Goal: Task Accomplishment & Management: Complete application form

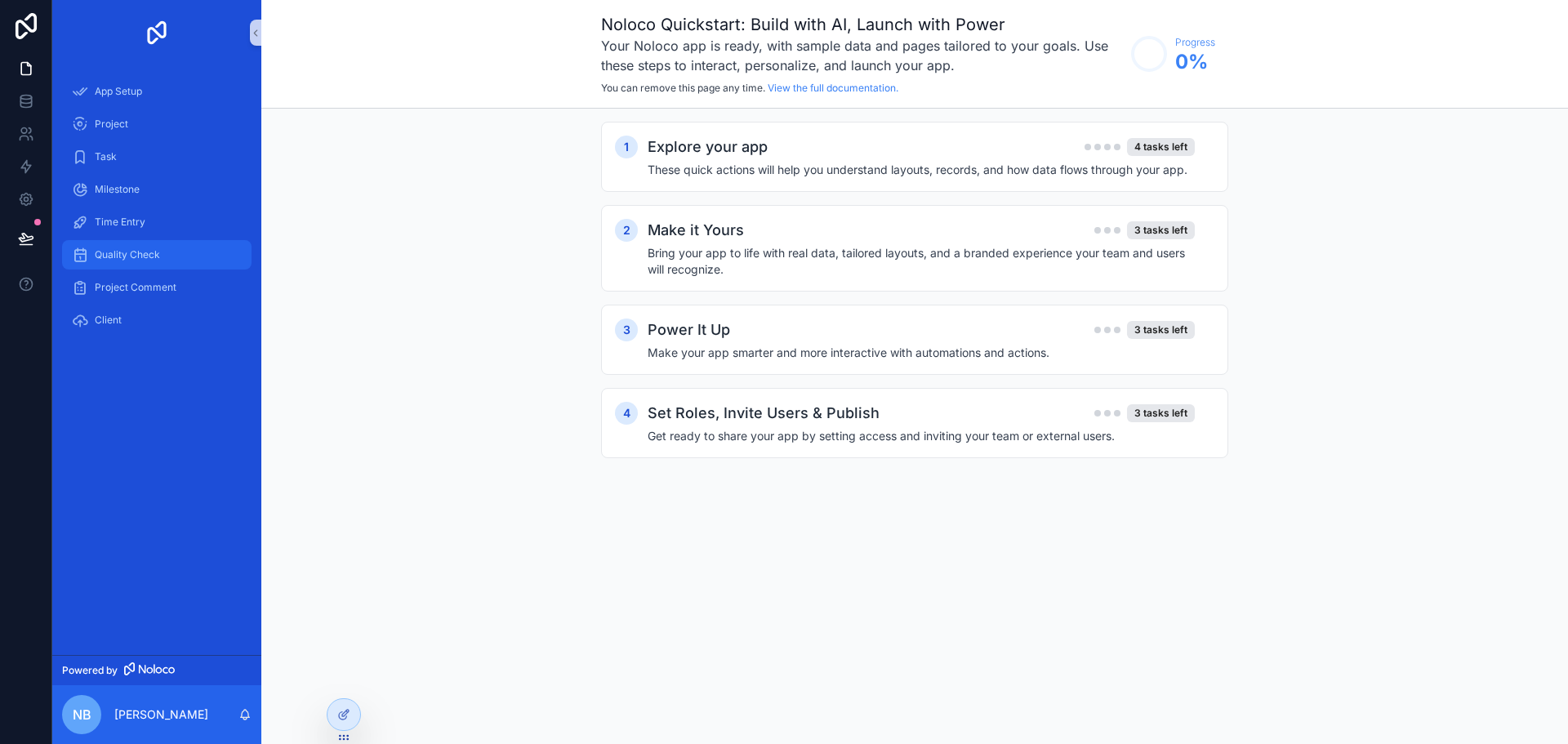
click at [129, 251] on span "Quality Check" at bounding box center [127, 255] width 65 height 13
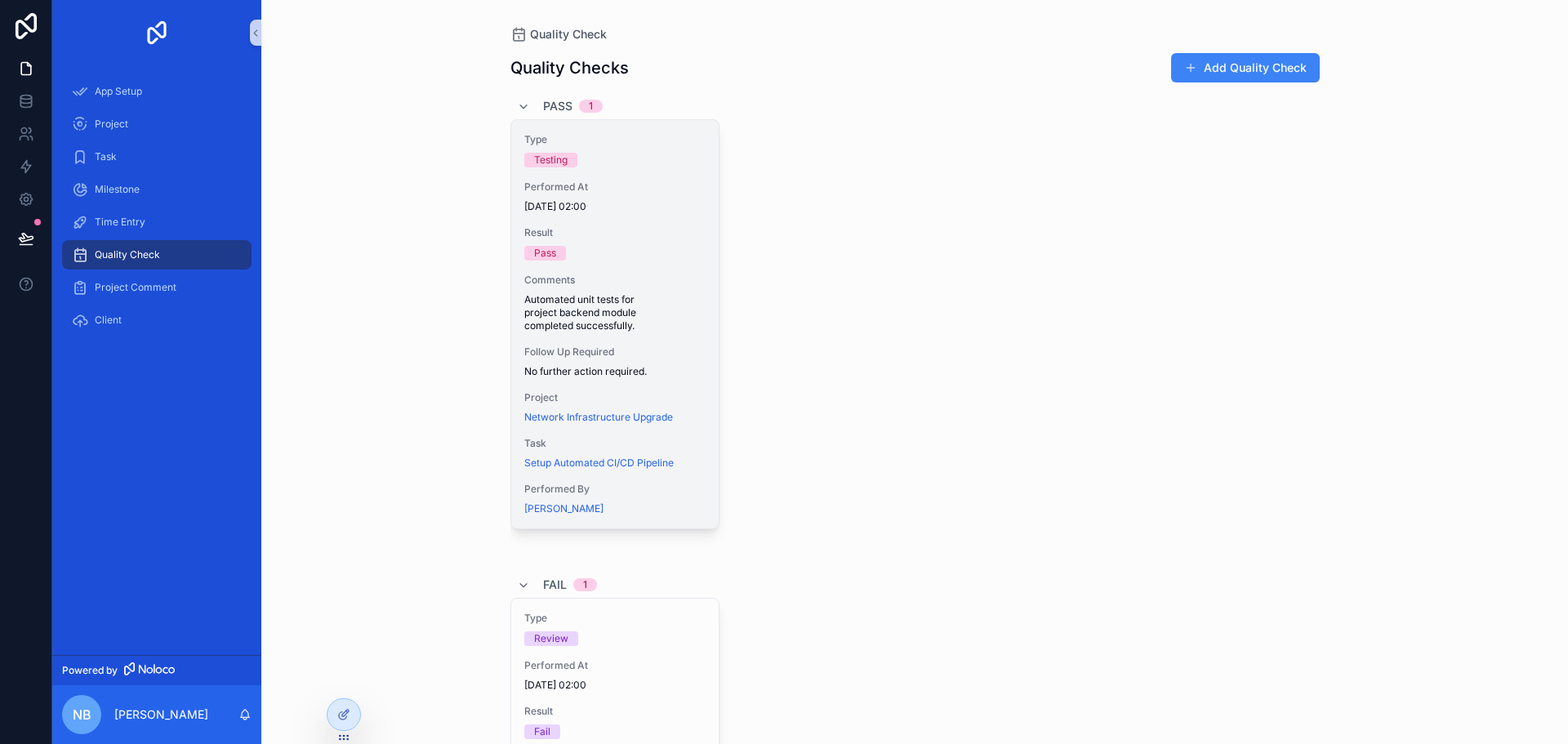
click at [623, 236] on span "Result" at bounding box center [616, 233] width 182 height 13
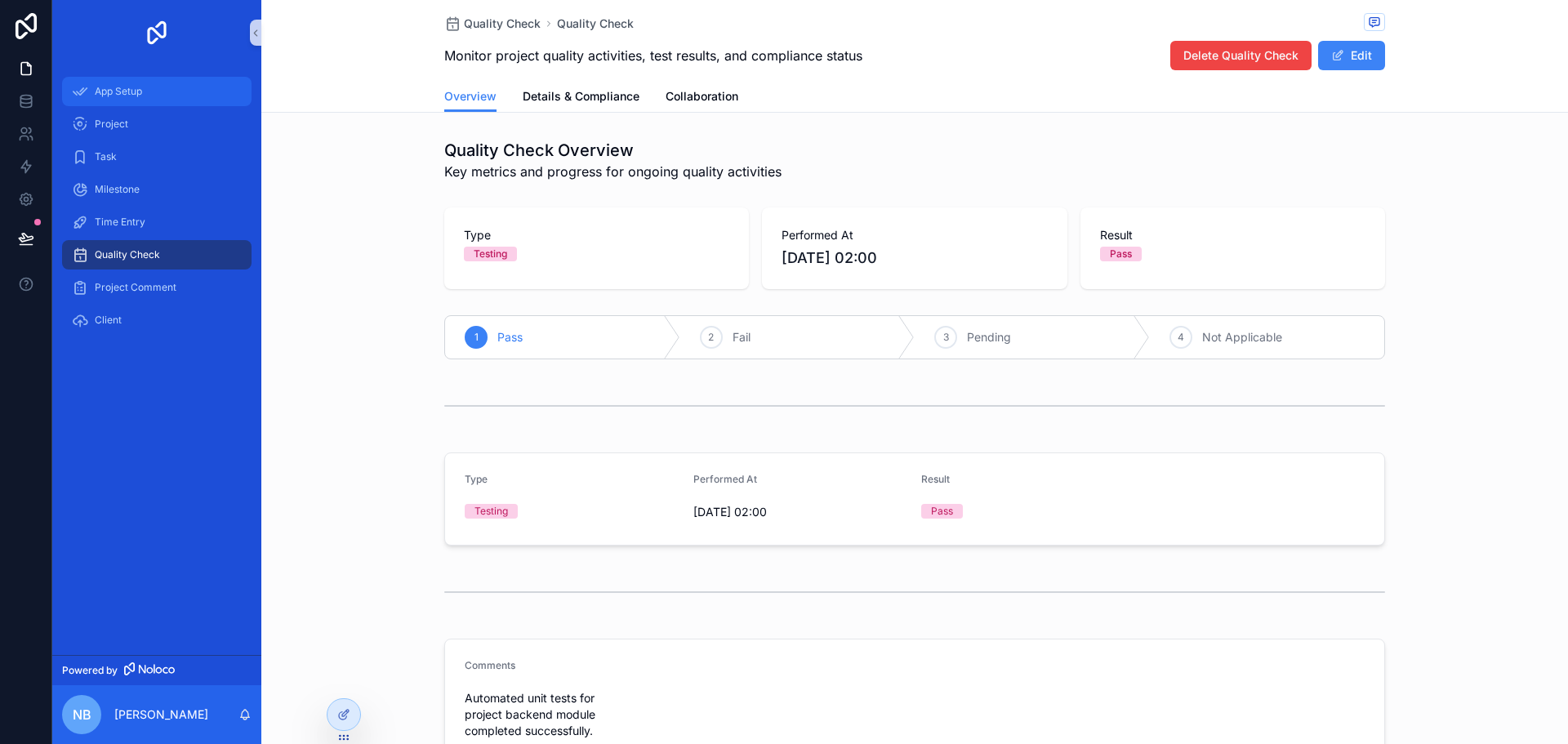
click at [130, 89] on span "App Setup" at bounding box center [118, 91] width 48 height 13
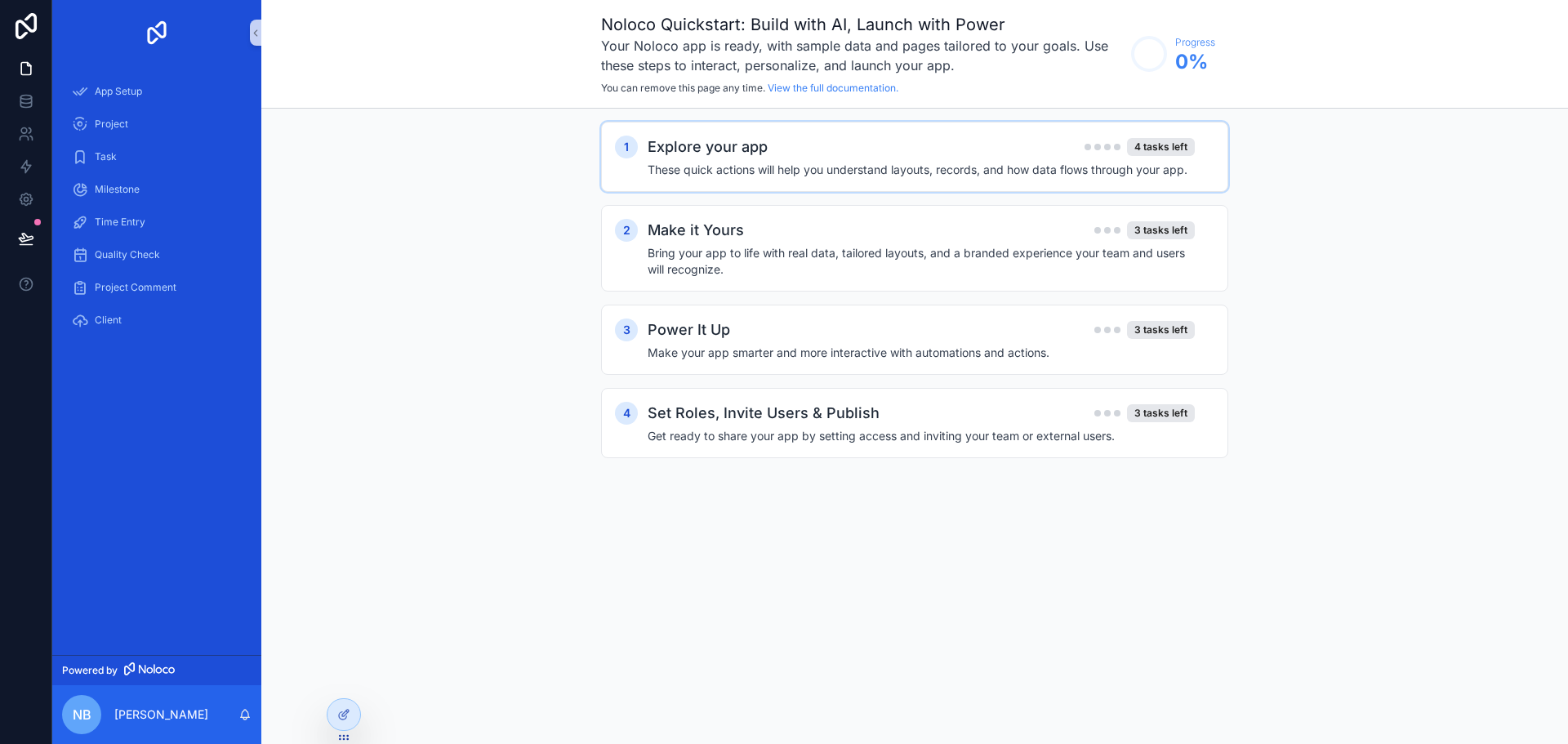
click at [783, 155] on div "Explore your app 4 tasks left" at bounding box center [922, 147] width 548 height 23
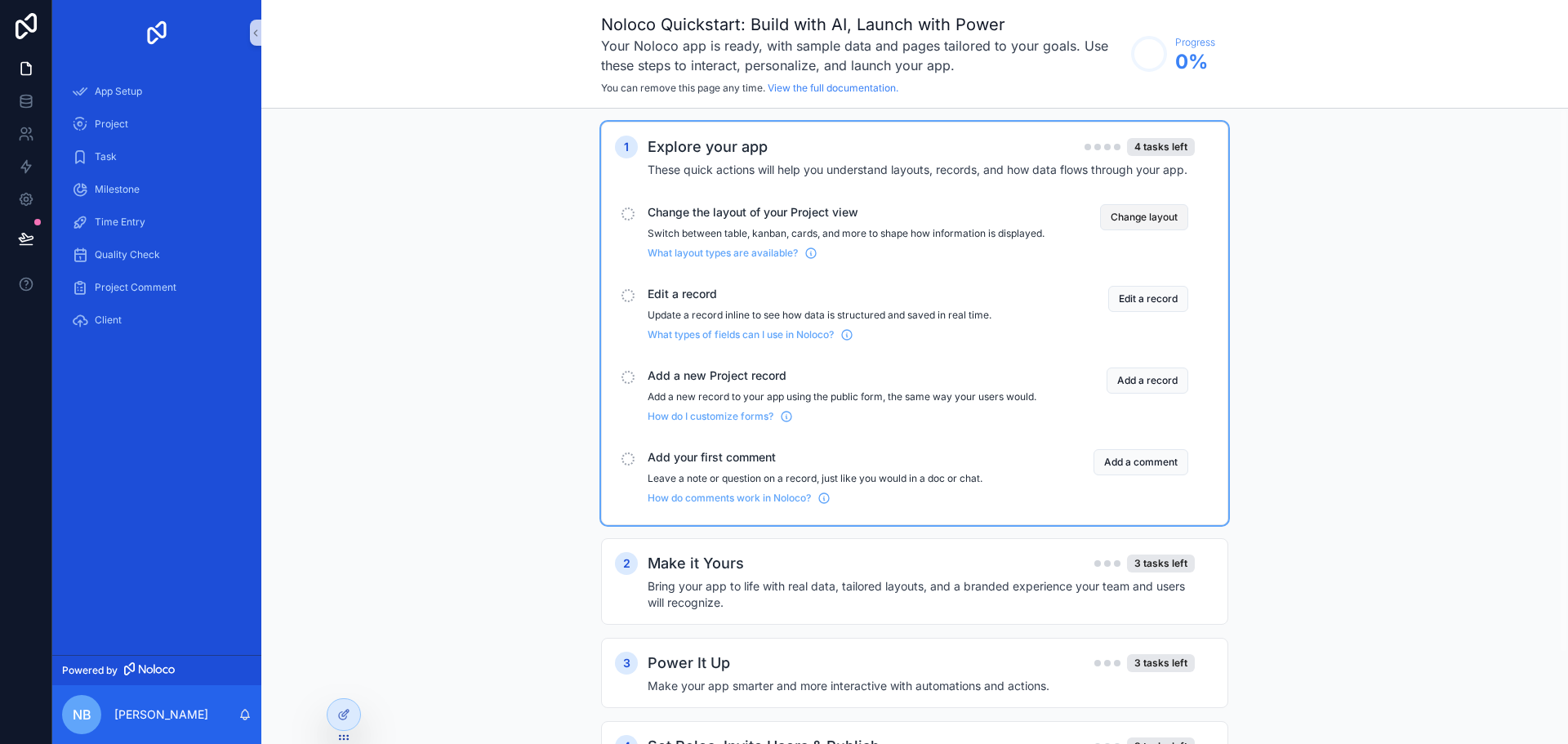
click at [1136, 219] on button "Change layout" at bounding box center [1145, 218] width 88 height 26
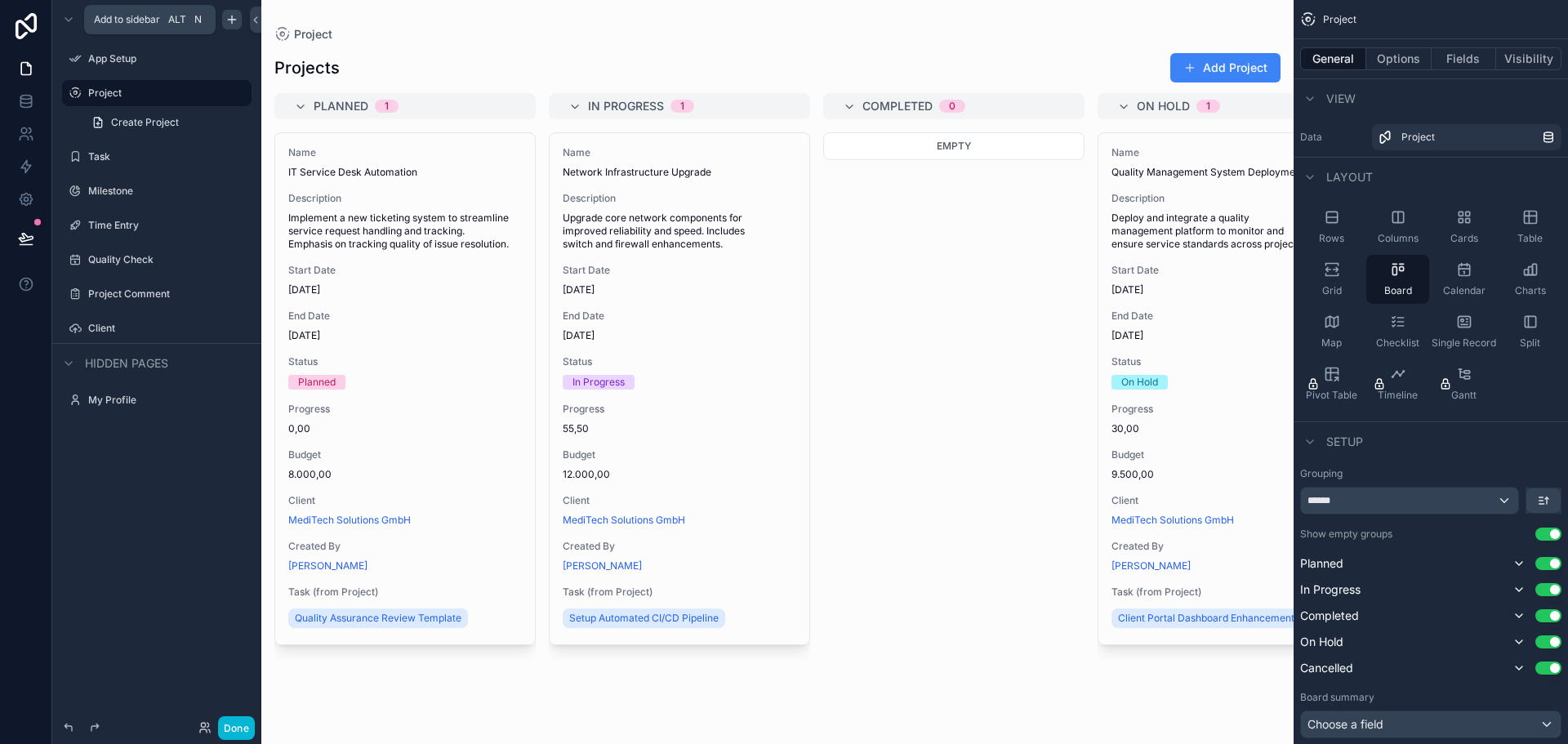
click at [232, 19] on icon "scrollable content" at bounding box center [231, 19] width 7 height 0
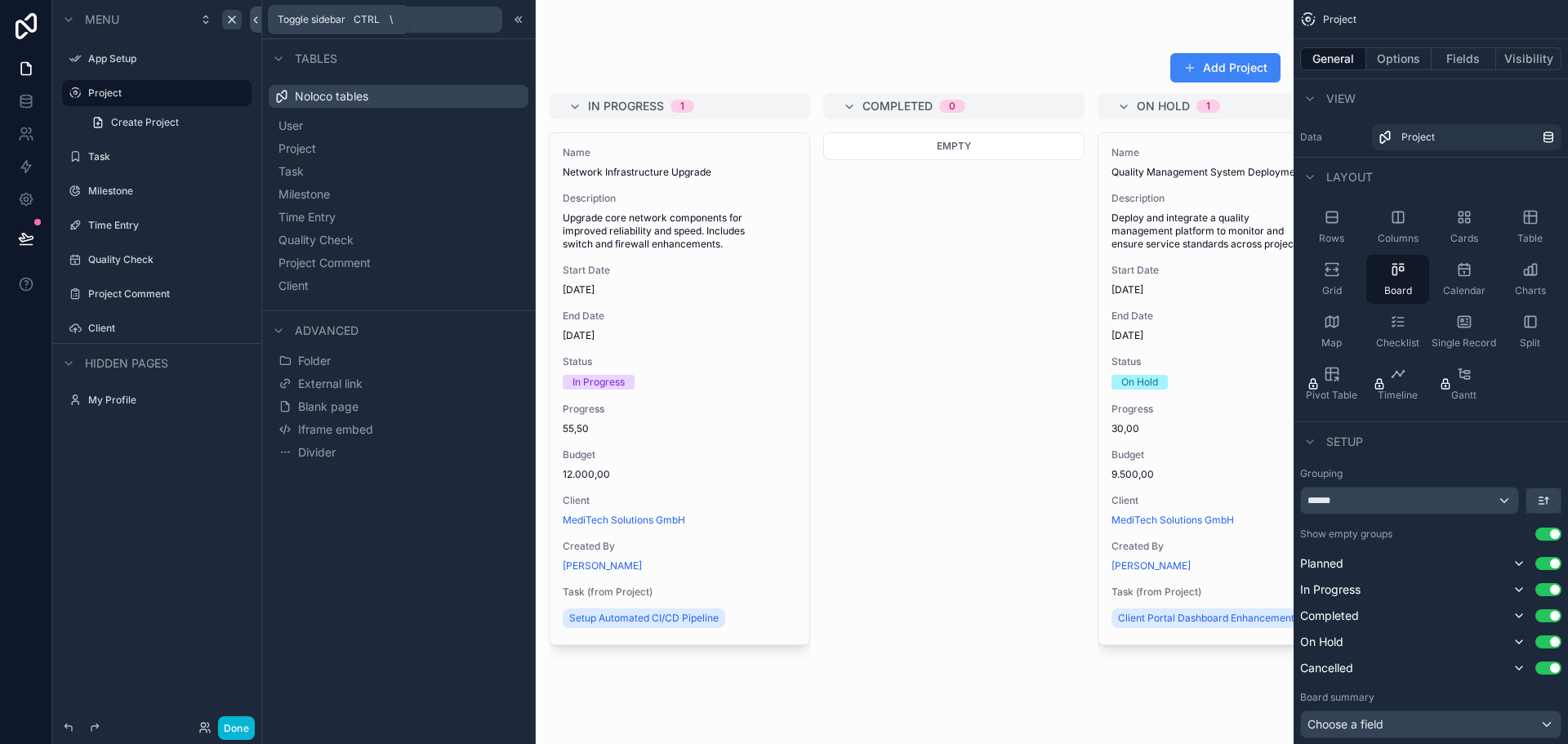
click at [257, 16] on icon at bounding box center [255, 20] width 11 height 12
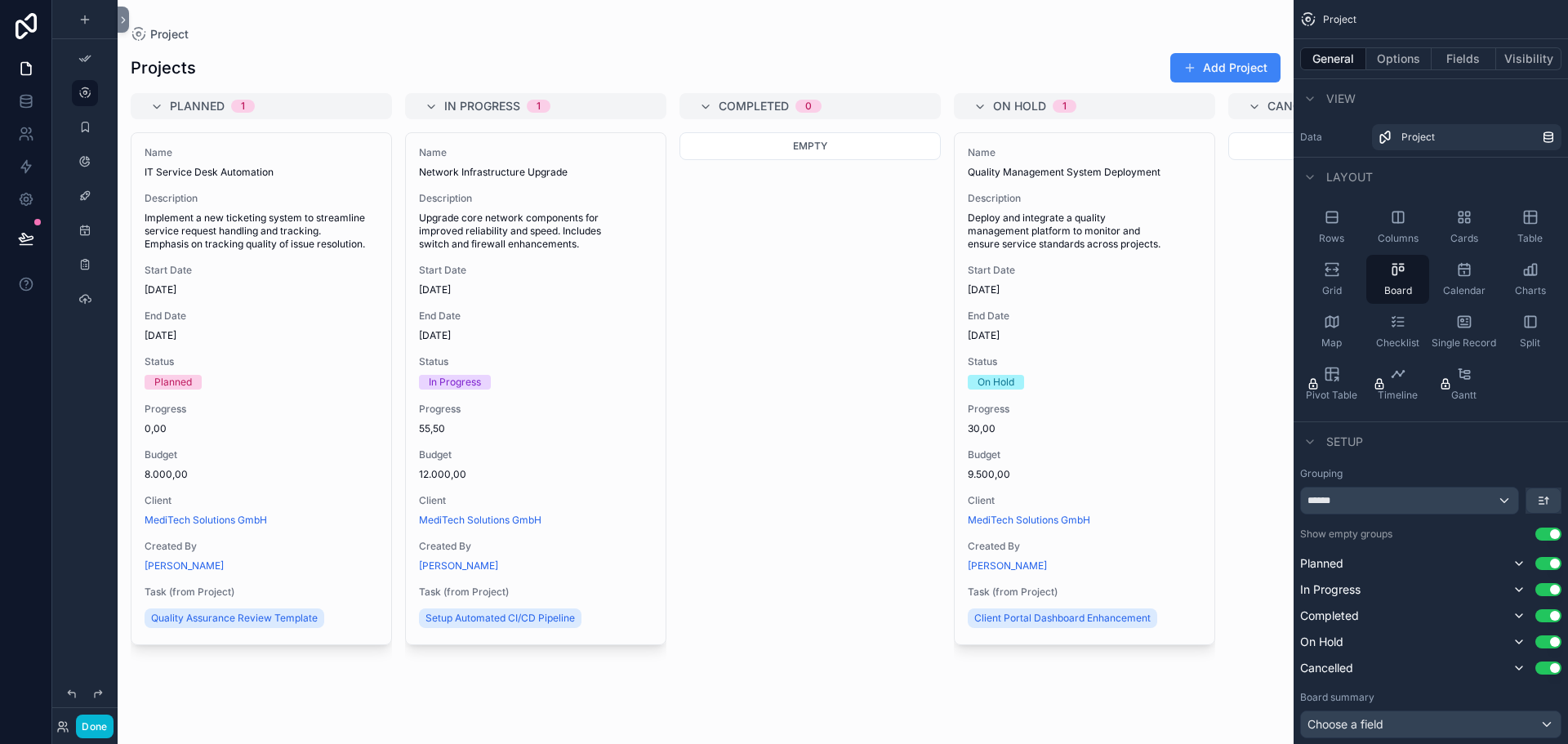
drag, startPoint x: 1392, startPoint y: 61, endPoint x: 973, endPoint y: 33, distance: 419.9
click at [973, 33] on div "scrollable content" at bounding box center [706, 372] width 1176 height 744
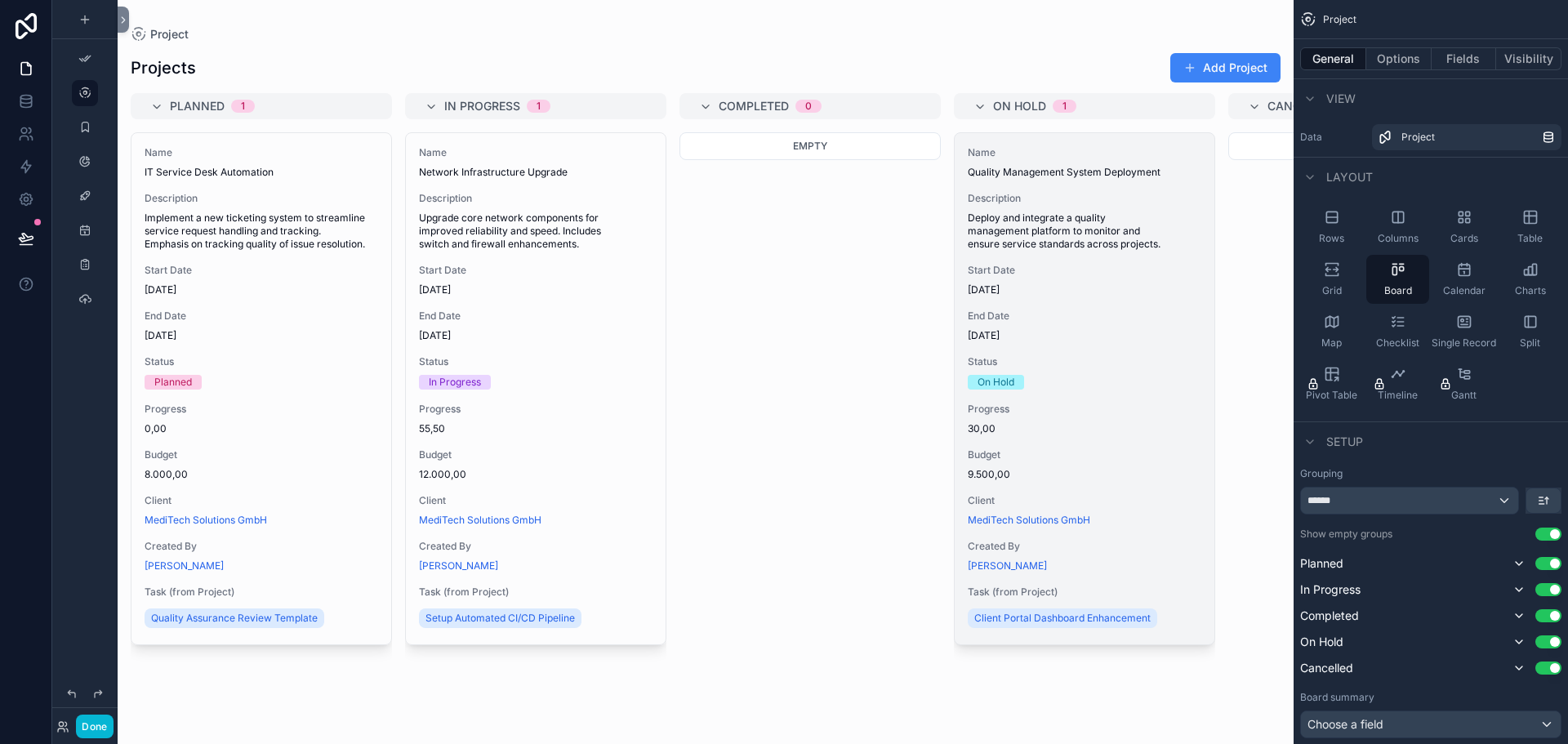
click at [1035, 443] on div "Name Quality Management System Deployment Description Deploy and integrate a qu…" at bounding box center [1085, 389] width 260 height 511
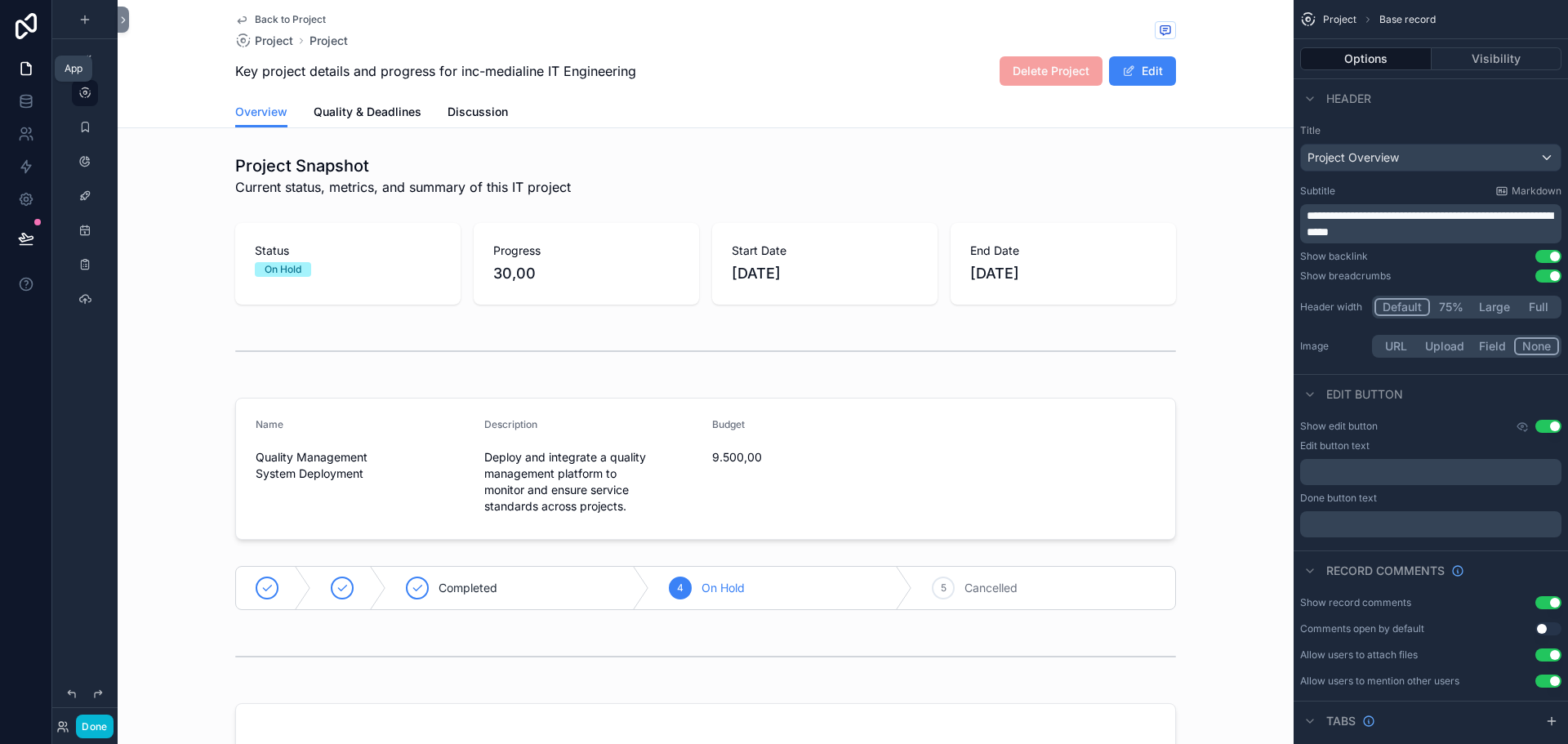
click at [24, 65] on icon at bounding box center [26, 69] width 17 height 17
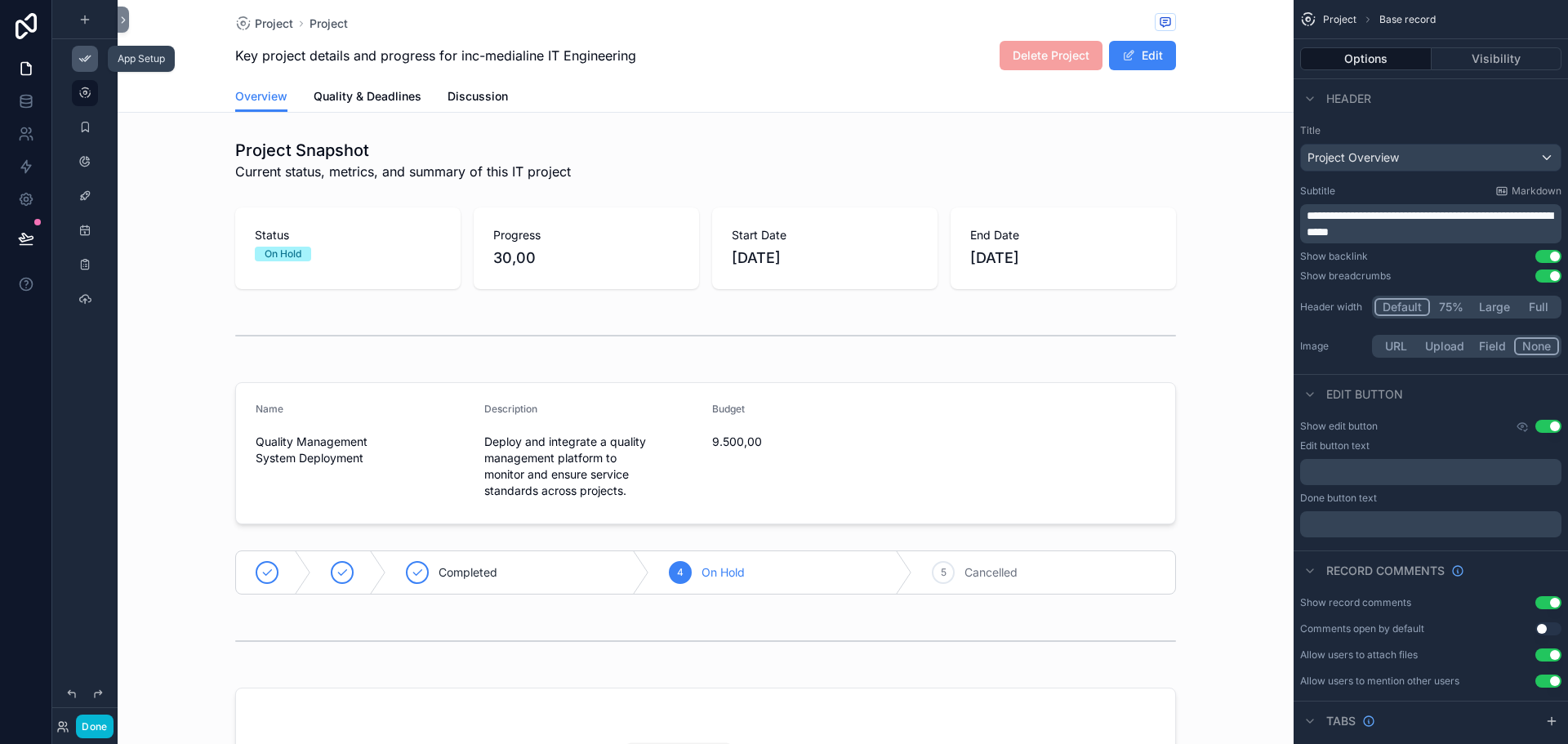
click at [82, 55] on icon "scrollable content" at bounding box center [85, 58] width 13 height 13
click at [83, 64] on icon "scrollable content" at bounding box center [85, 58] width 13 height 13
click at [86, 119] on div "scrollable content" at bounding box center [85, 128] width 19 height 26
click at [88, 127] on icon "scrollable content" at bounding box center [85, 127] width 13 height 13
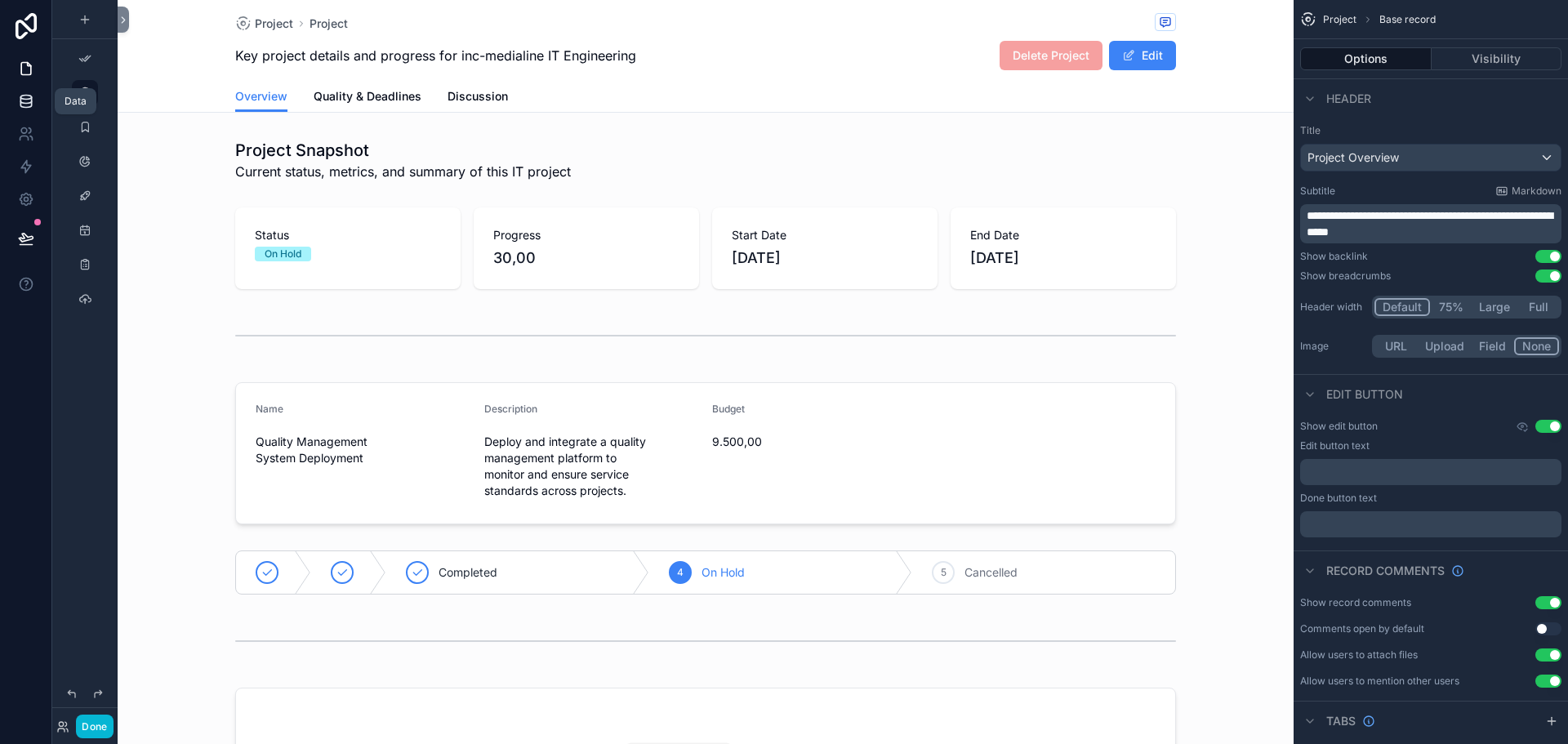
click at [26, 106] on icon at bounding box center [26, 101] width 17 height 17
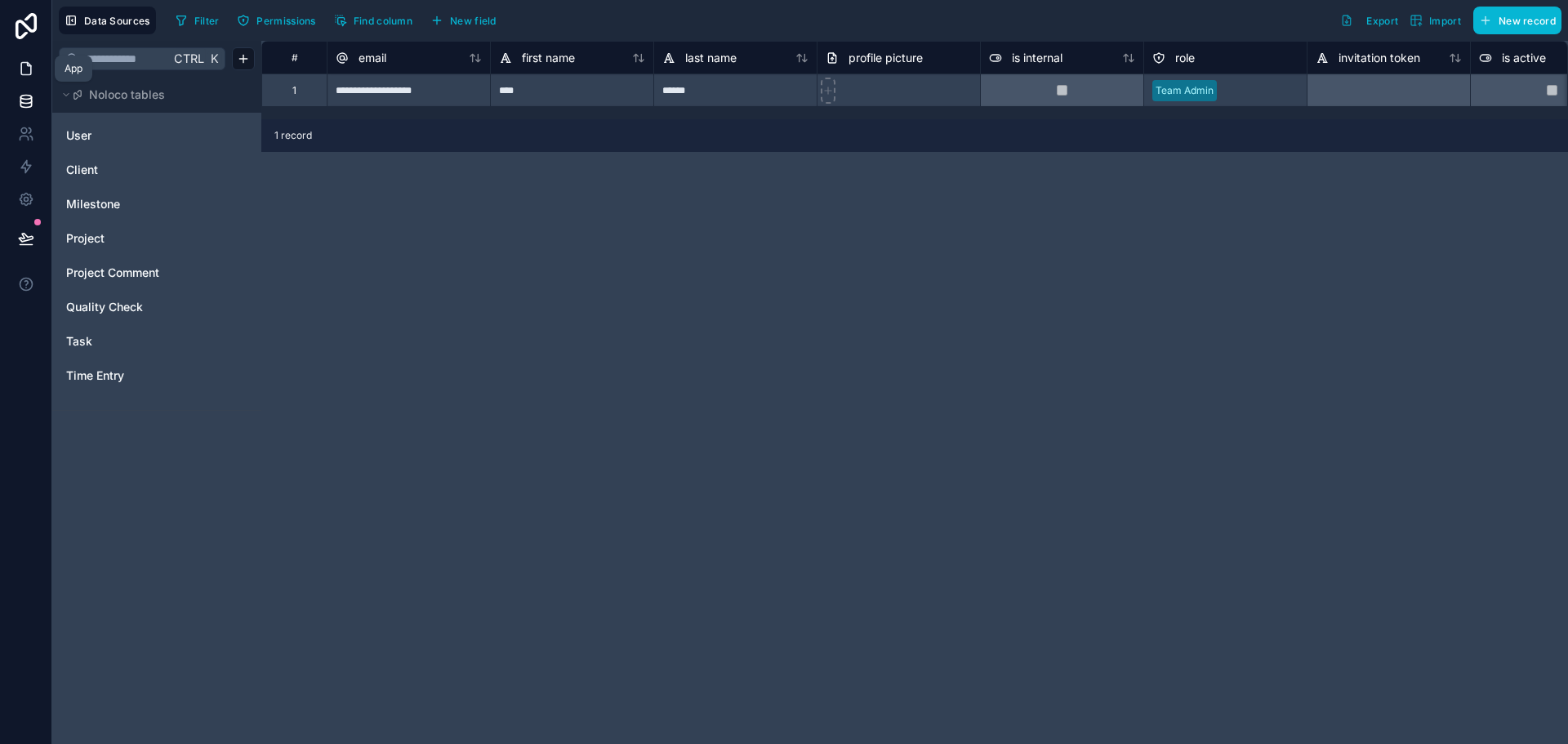
click at [23, 66] on icon at bounding box center [26, 69] width 17 height 17
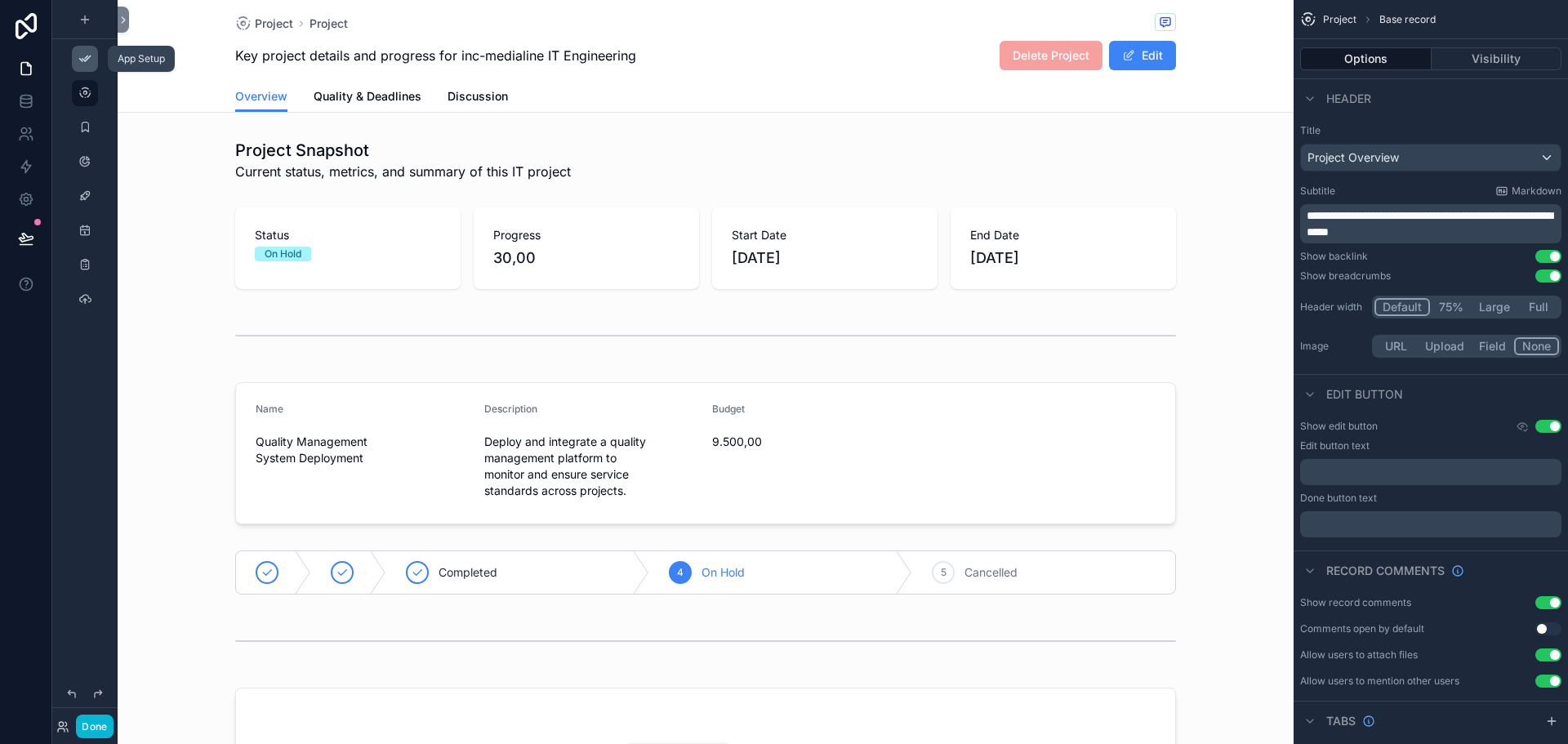
click at [83, 63] on icon "scrollable content" at bounding box center [85, 58] width 13 height 13
click at [83, 62] on icon "scrollable content" at bounding box center [85, 58] width 13 height 13
click at [1493, 60] on button "Visibility" at bounding box center [1497, 59] width 131 height 23
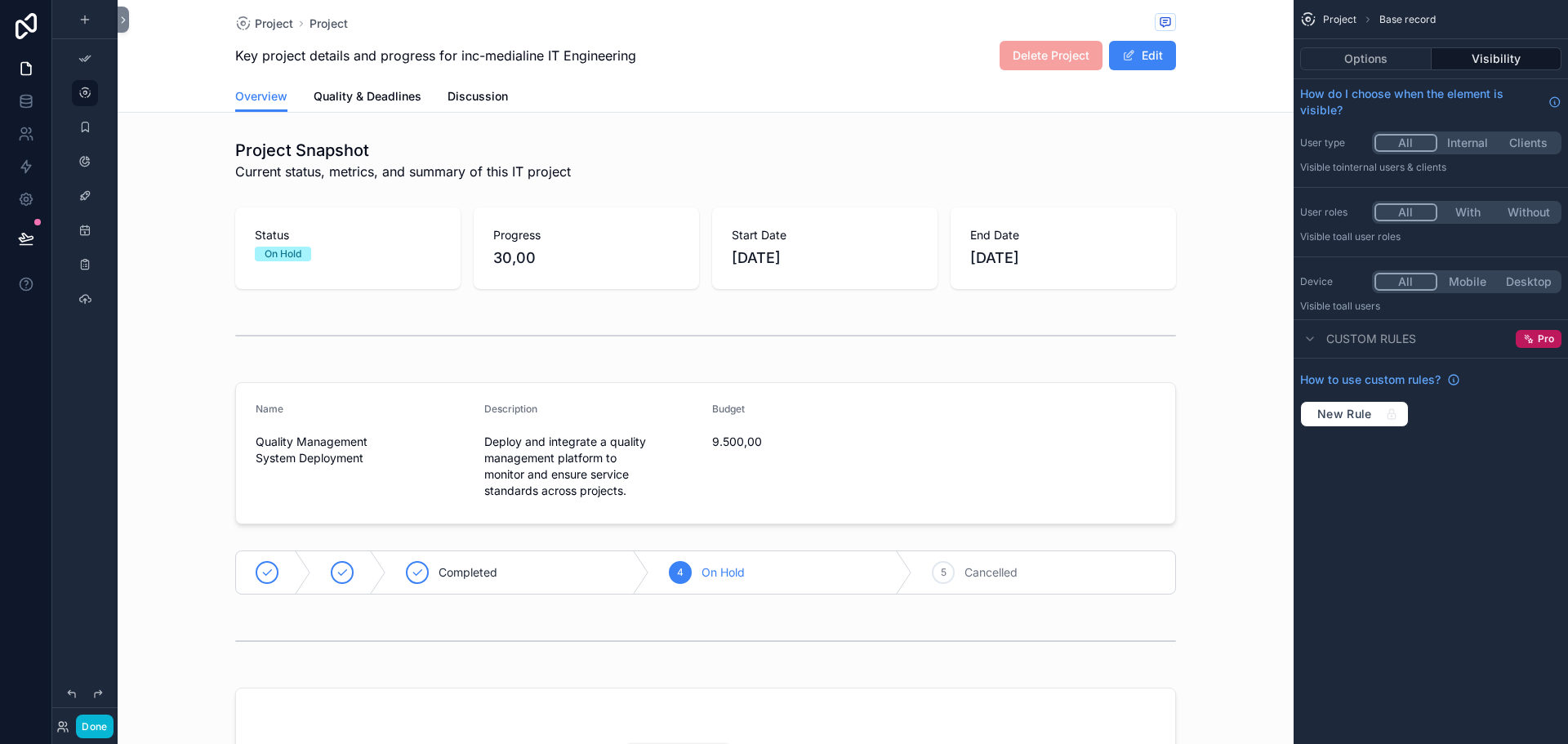
click at [1335, 19] on span "Project" at bounding box center [1340, 19] width 34 height 13
click at [1364, 66] on button "Options" at bounding box center [1366, 59] width 131 height 23
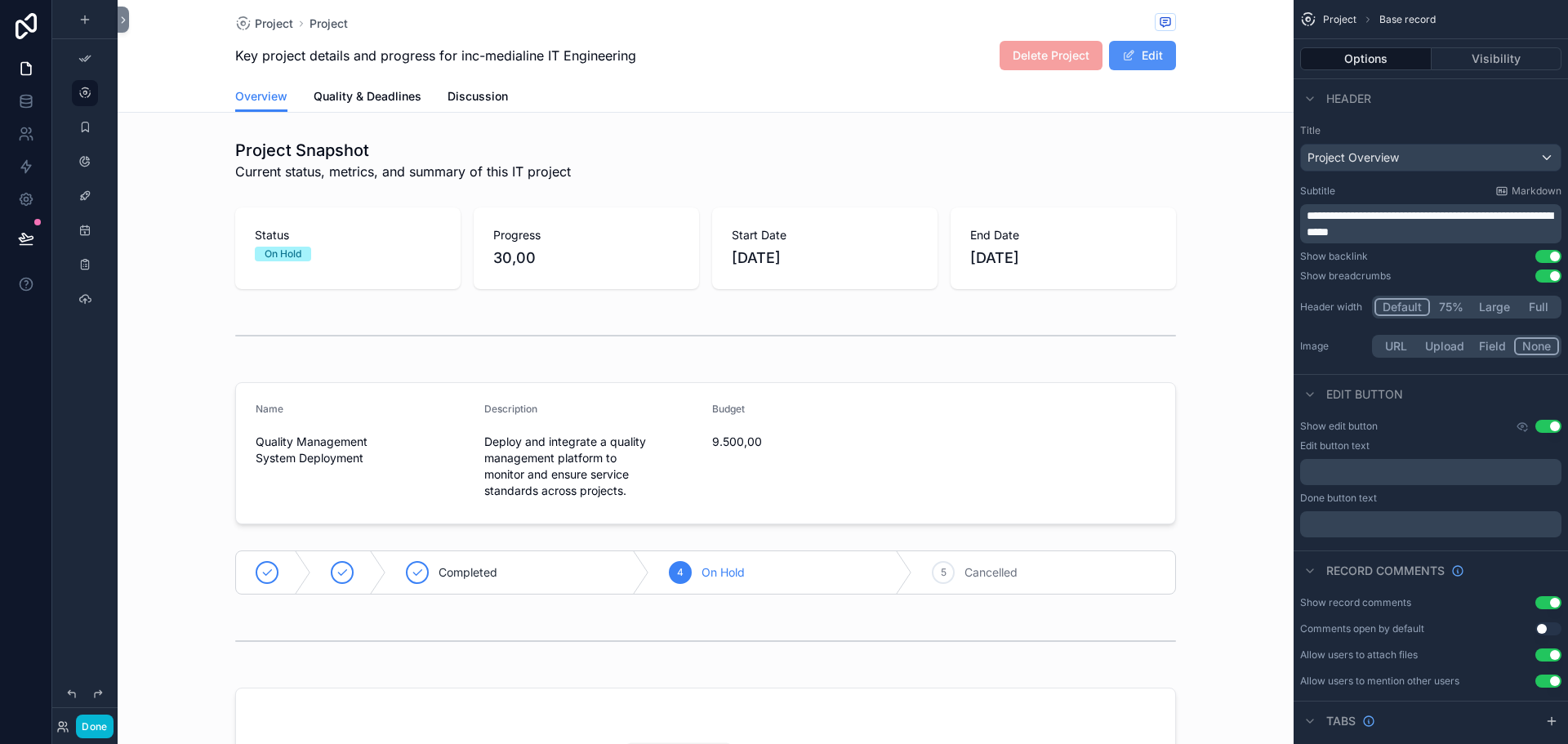
click at [1144, 52] on button "Edit" at bounding box center [1143, 55] width 67 height 29
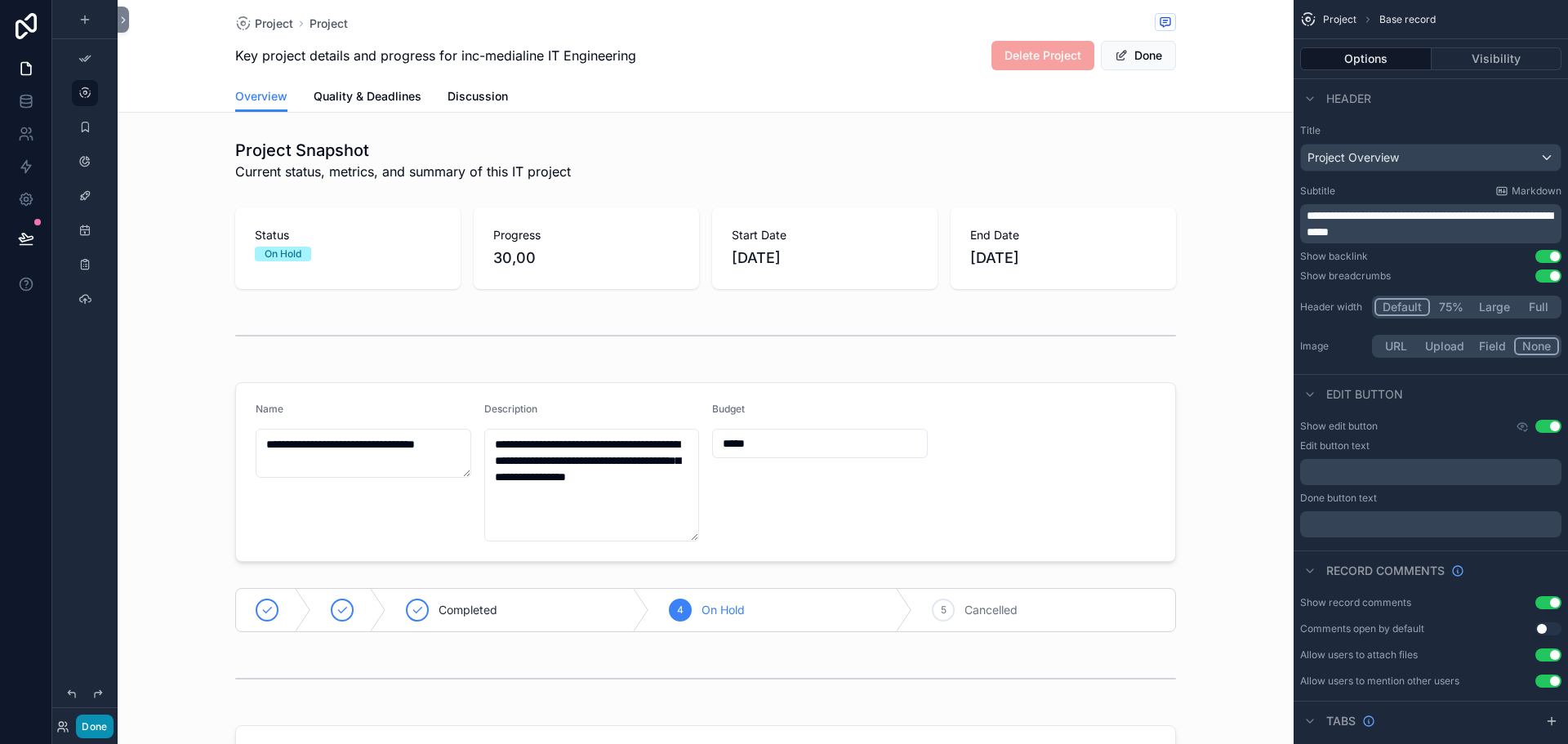
click at [93, 732] on button "Done" at bounding box center [94, 725] width 37 height 24
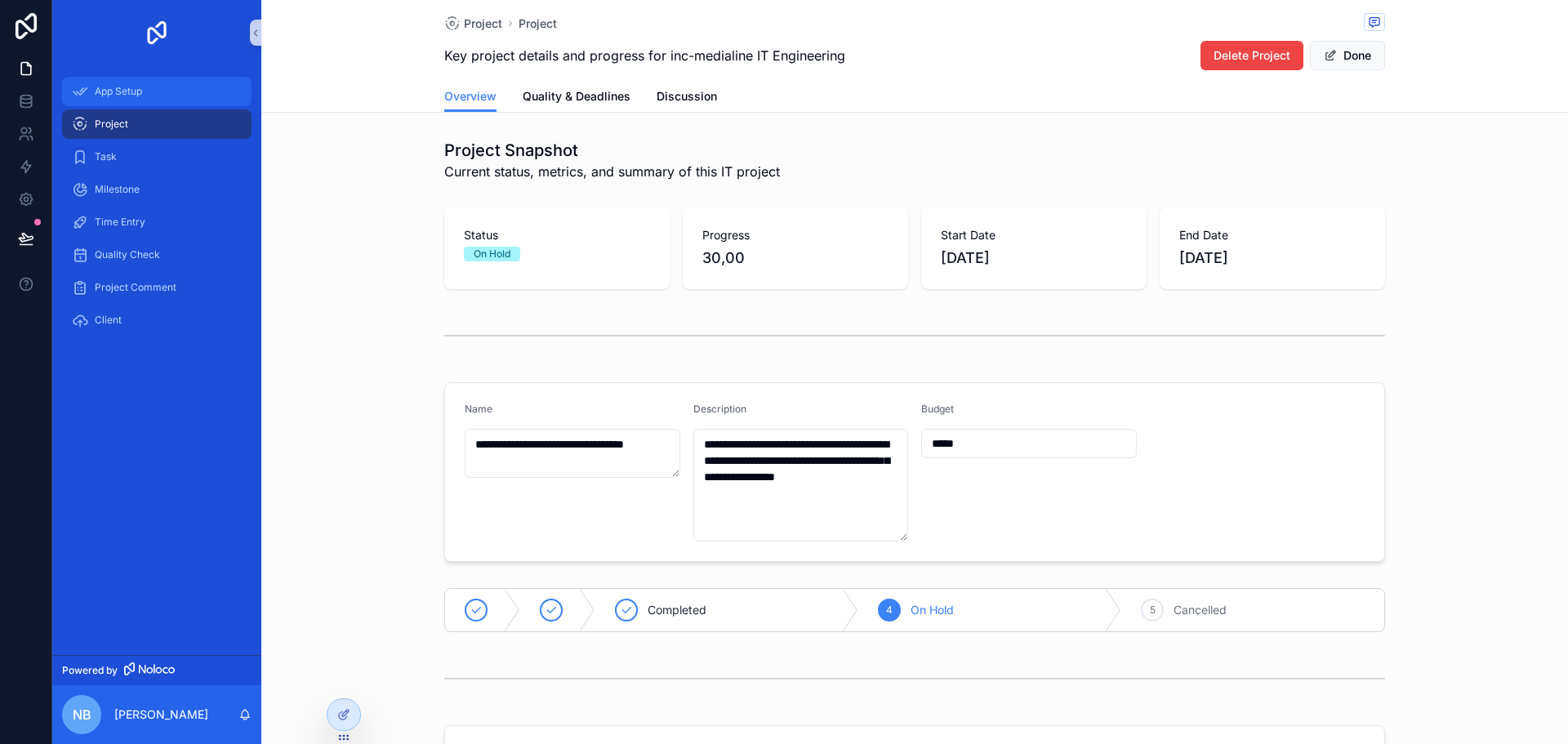
click at [116, 88] on span "App Setup" at bounding box center [118, 91] width 48 height 13
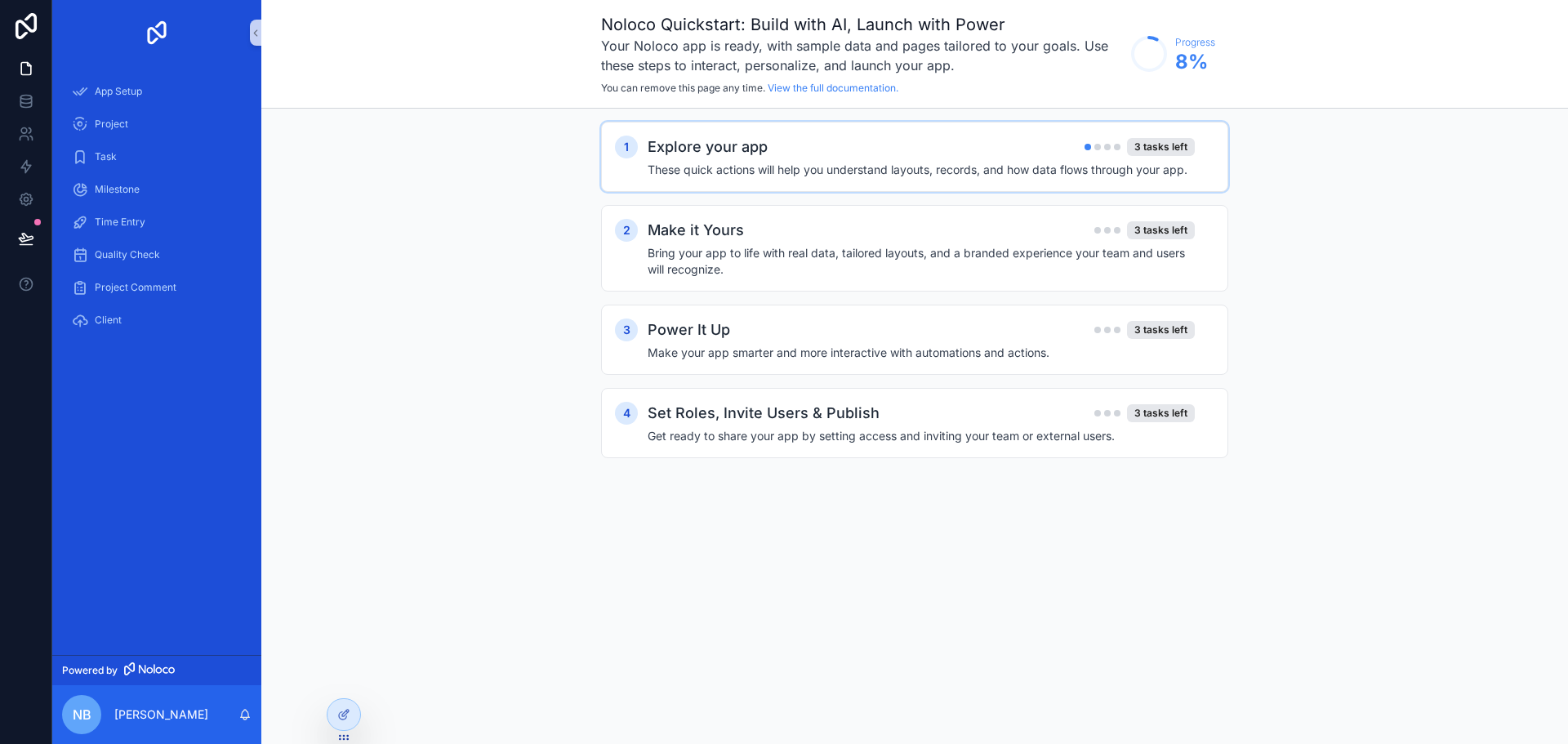
click at [817, 140] on div "Explore your app 3 tasks left" at bounding box center [922, 147] width 548 height 23
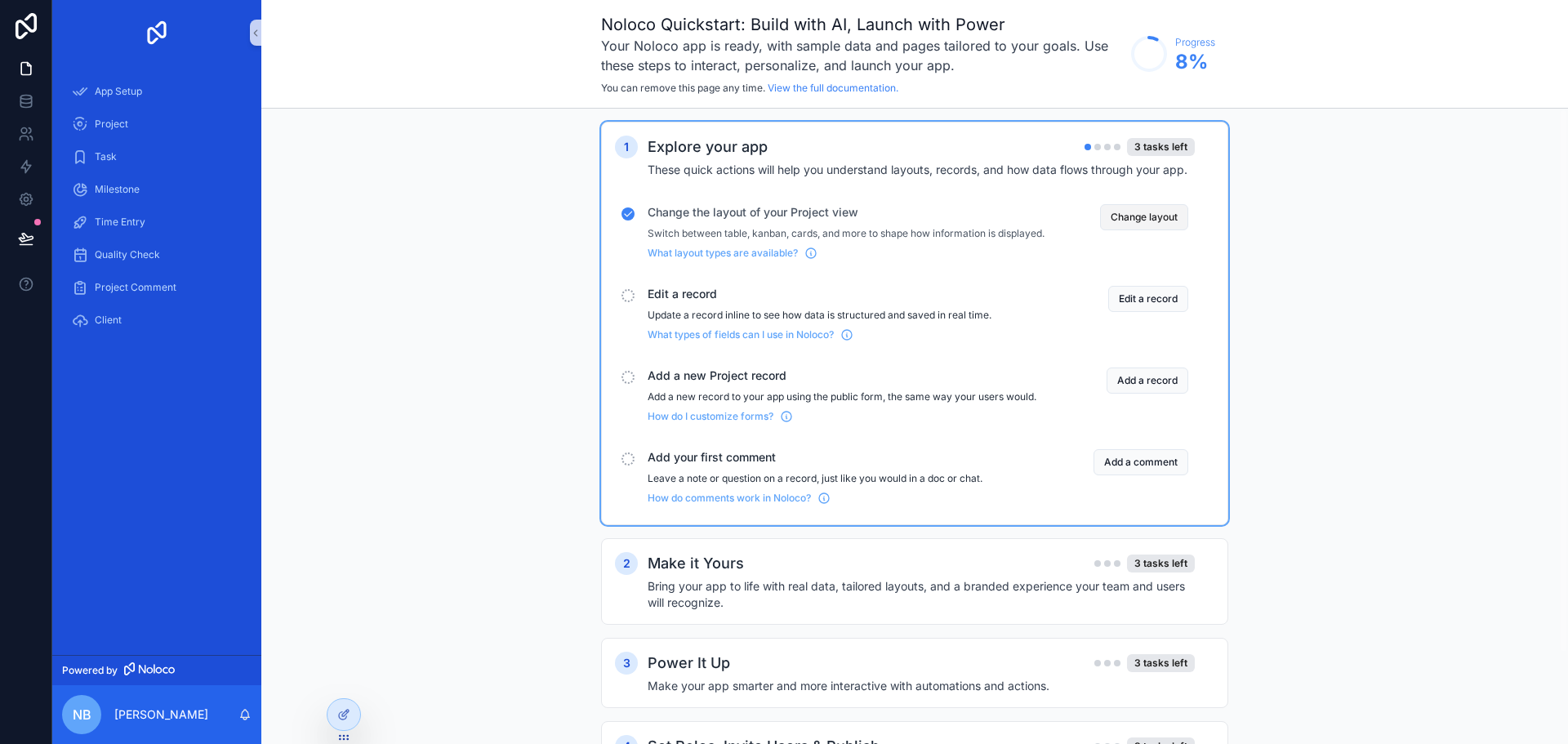
click at [1127, 219] on button "Change layout" at bounding box center [1145, 218] width 88 height 26
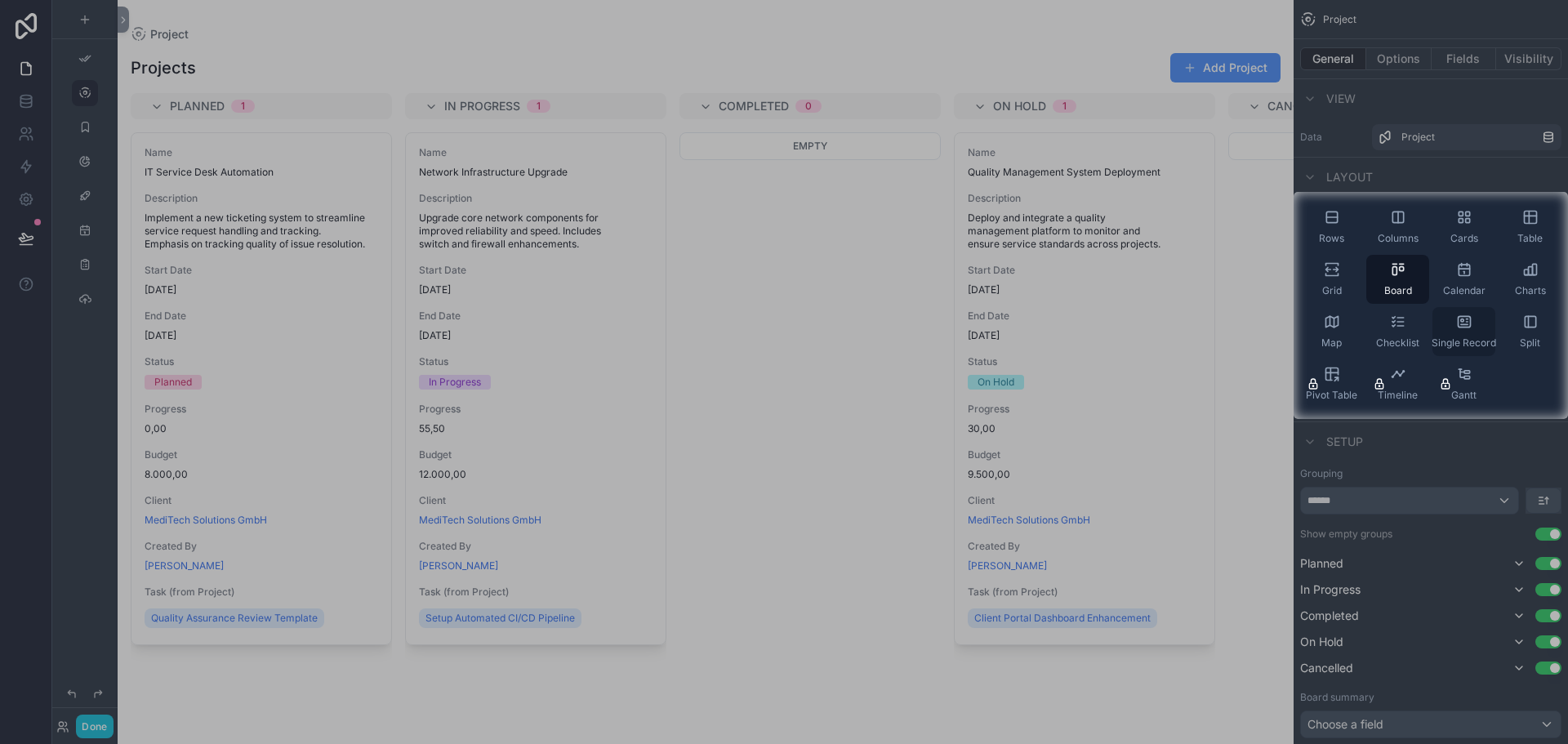
click at [1472, 332] on div "Single Record" at bounding box center [1464, 331] width 63 height 49
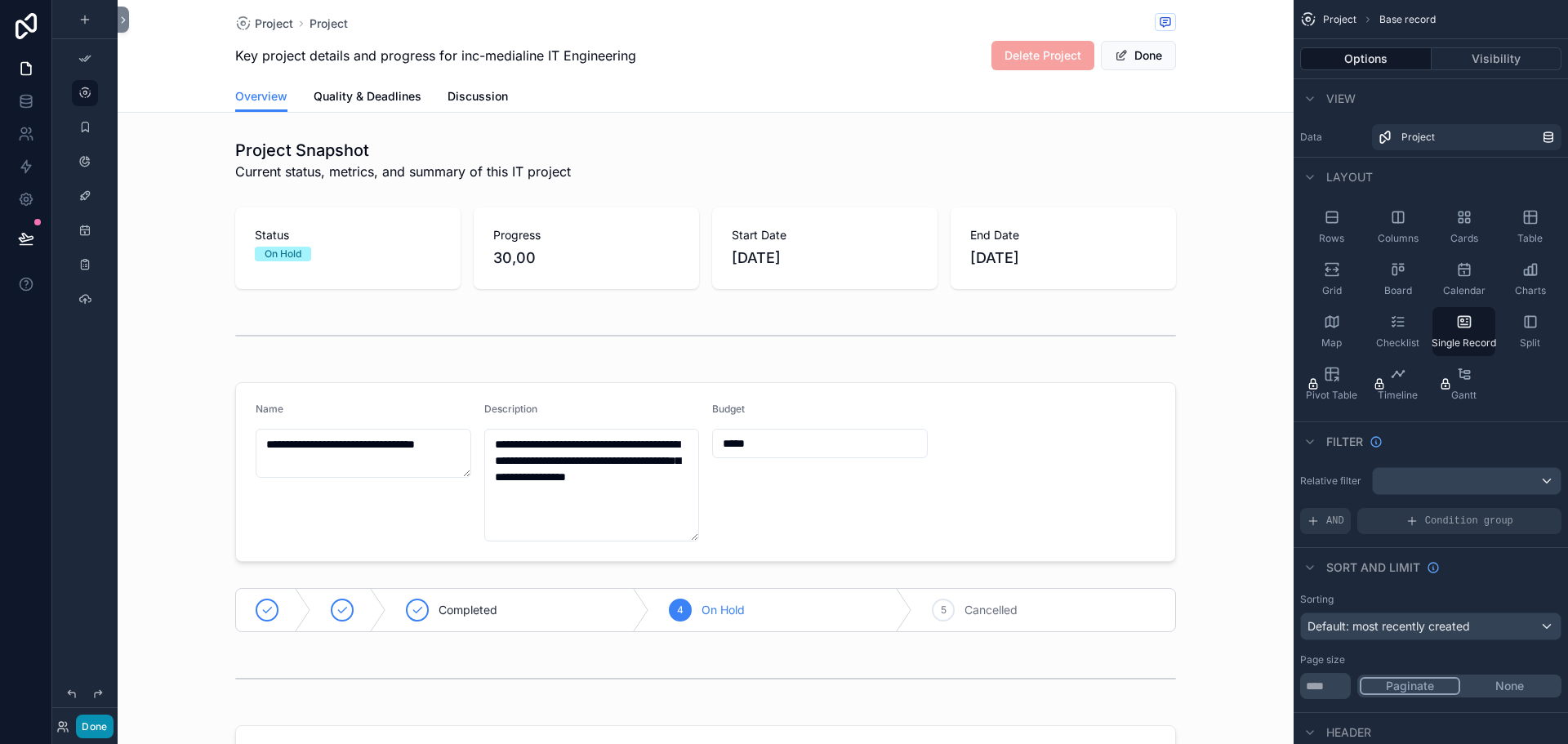
click at [93, 725] on button "Done" at bounding box center [94, 725] width 37 height 24
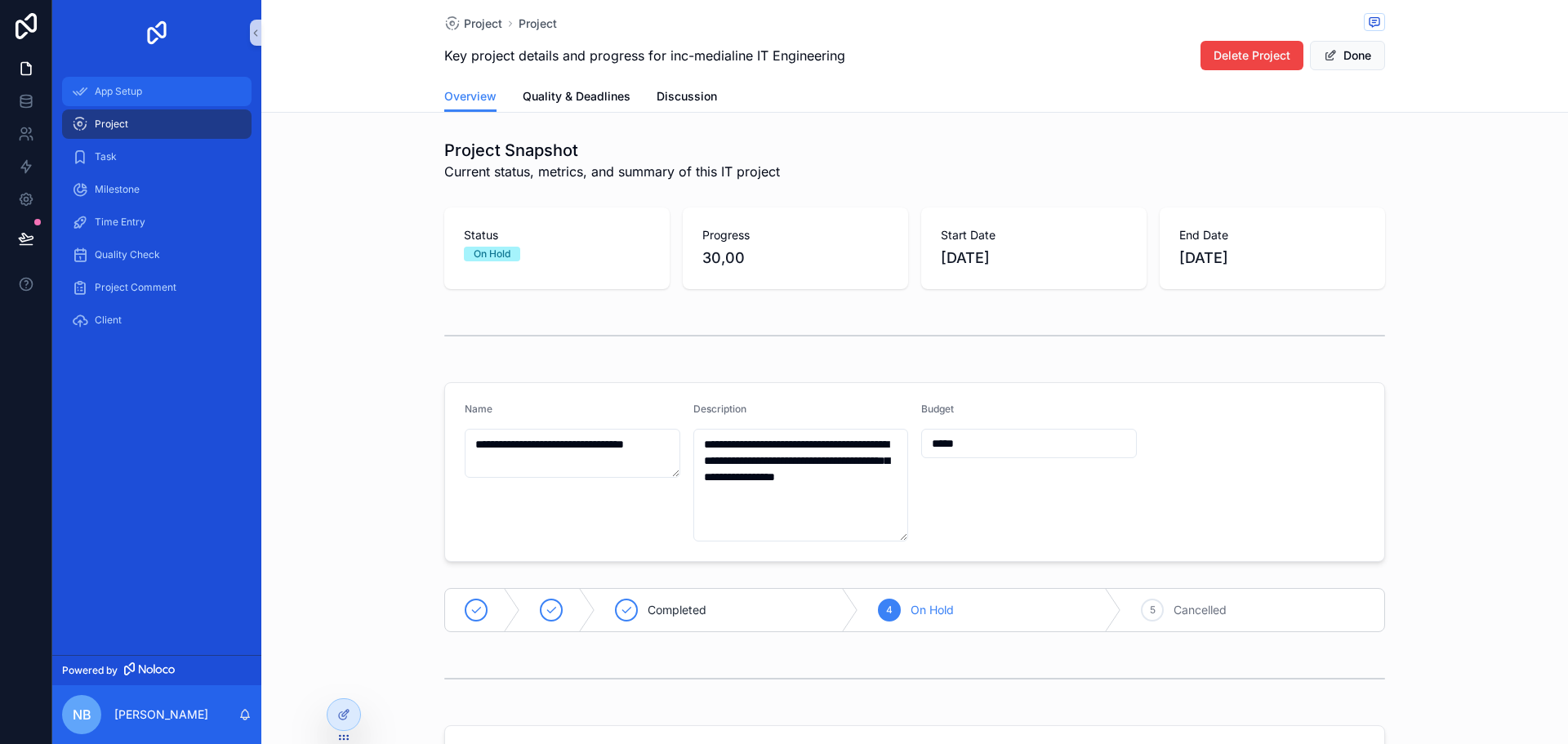
click at [116, 97] on span "App Setup" at bounding box center [118, 91] width 48 height 13
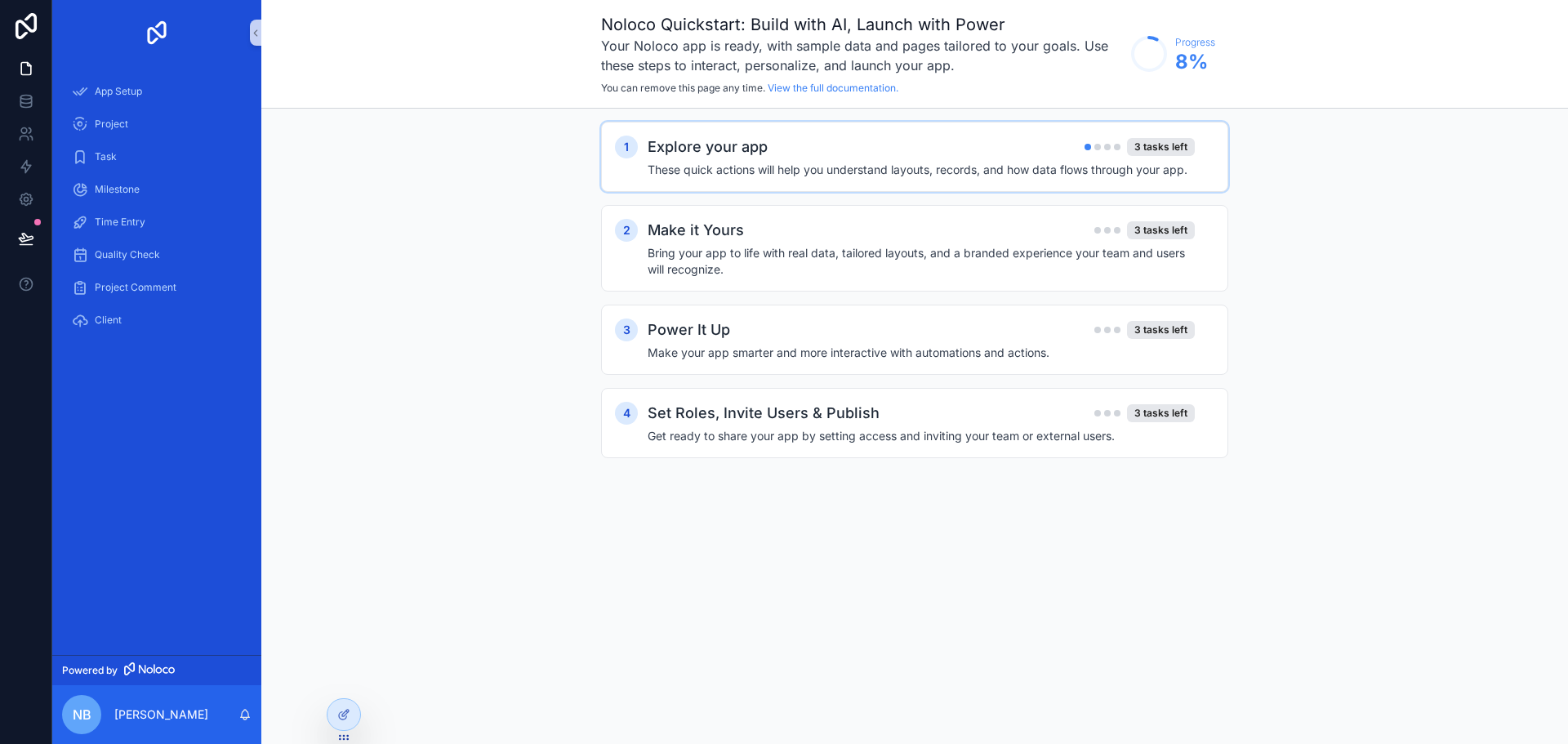
click at [1049, 161] on h4 "These quick actions will help you understand layouts, records, and how data flo…" at bounding box center [922, 169] width 548 height 17
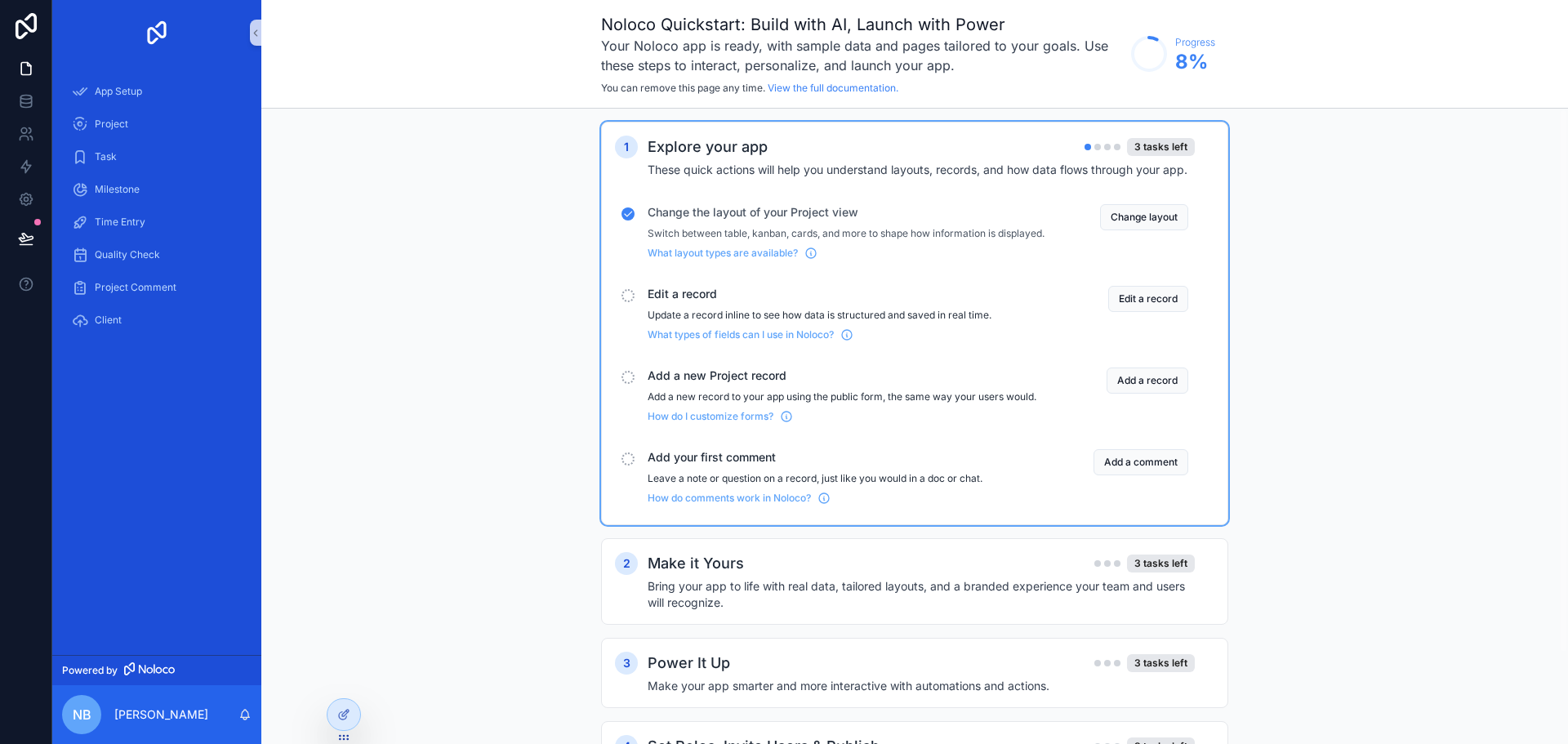
click at [160, 479] on div "App Setup Project Task Milestone Time Entry Quality Check Project Comment Client" at bounding box center [156, 360] width 209 height 590
click at [26, 197] on icon at bounding box center [26, 199] width 4 height 4
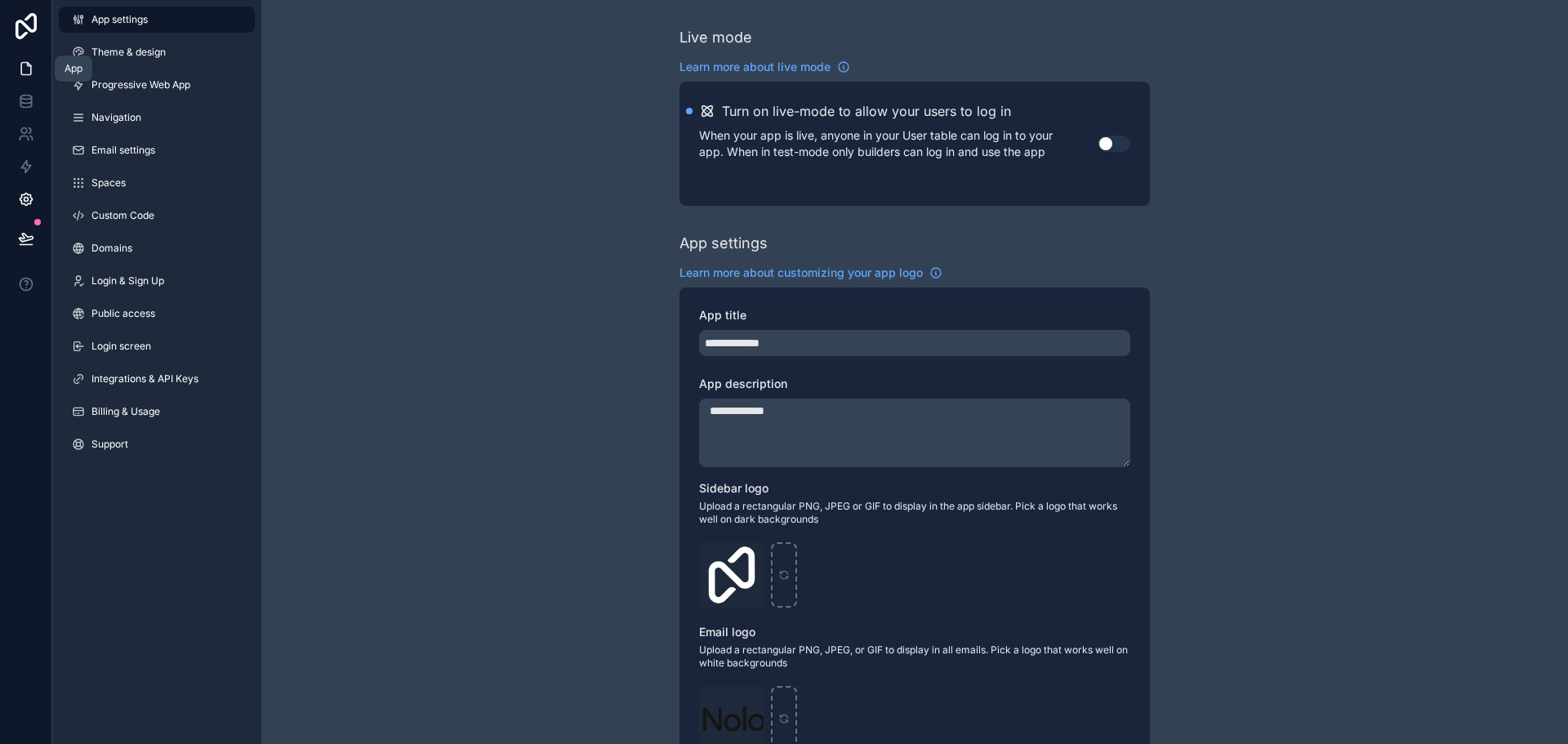
click at [23, 69] on icon at bounding box center [26, 69] width 17 height 17
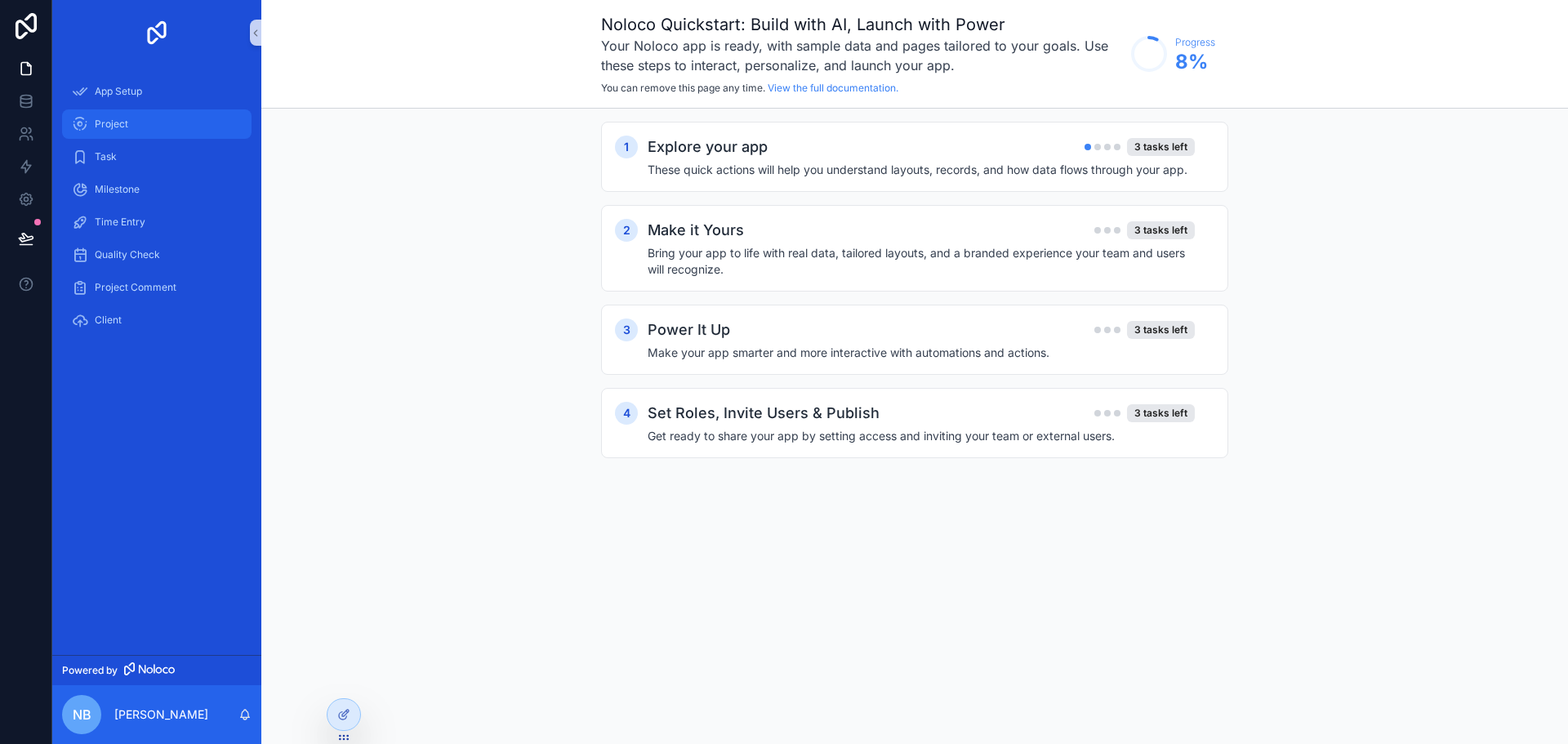
click at [119, 127] on span "Project" at bounding box center [111, 123] width 34 height 13
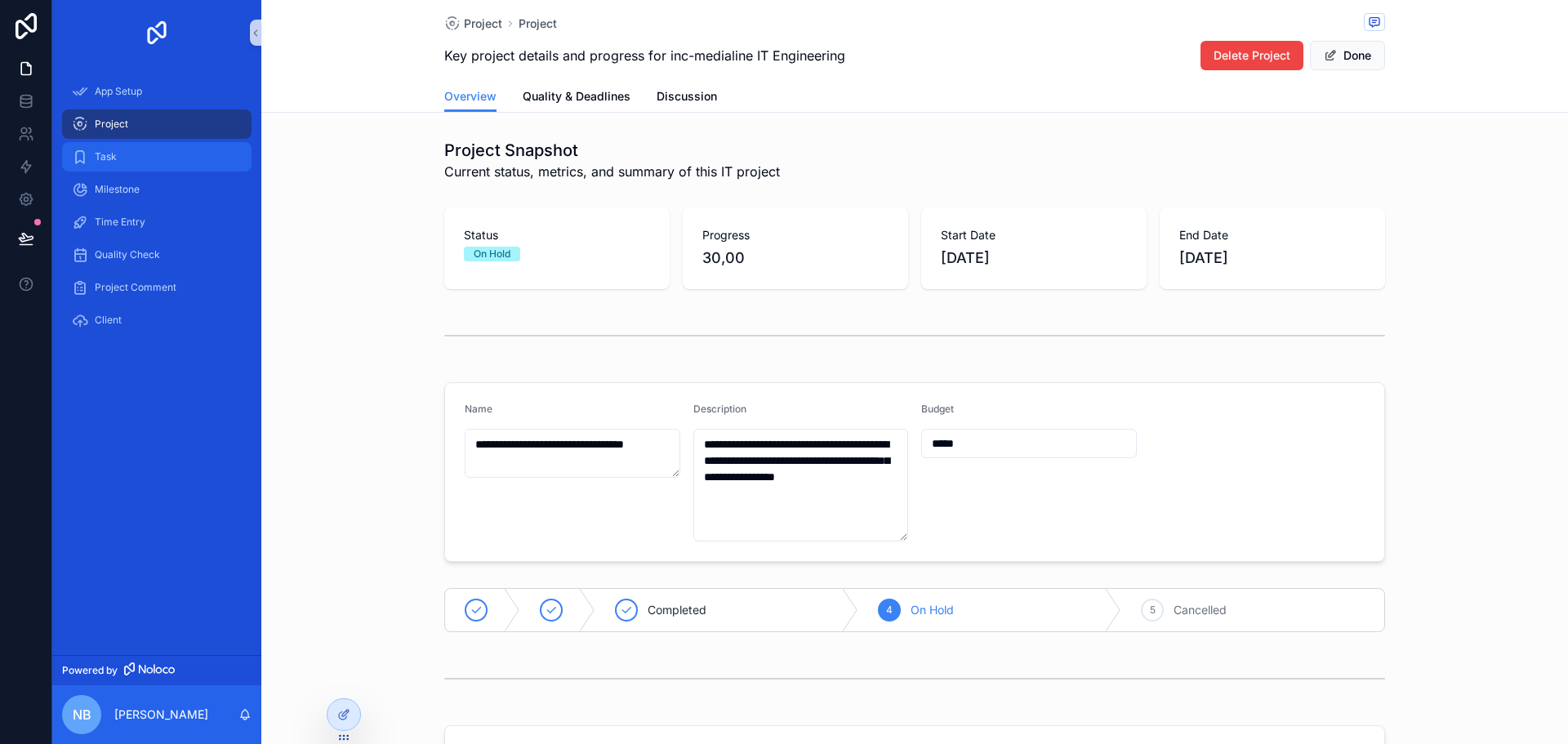
click at [116, 159] on span "Task" at bounding box center [105, 156] width 22 height 13
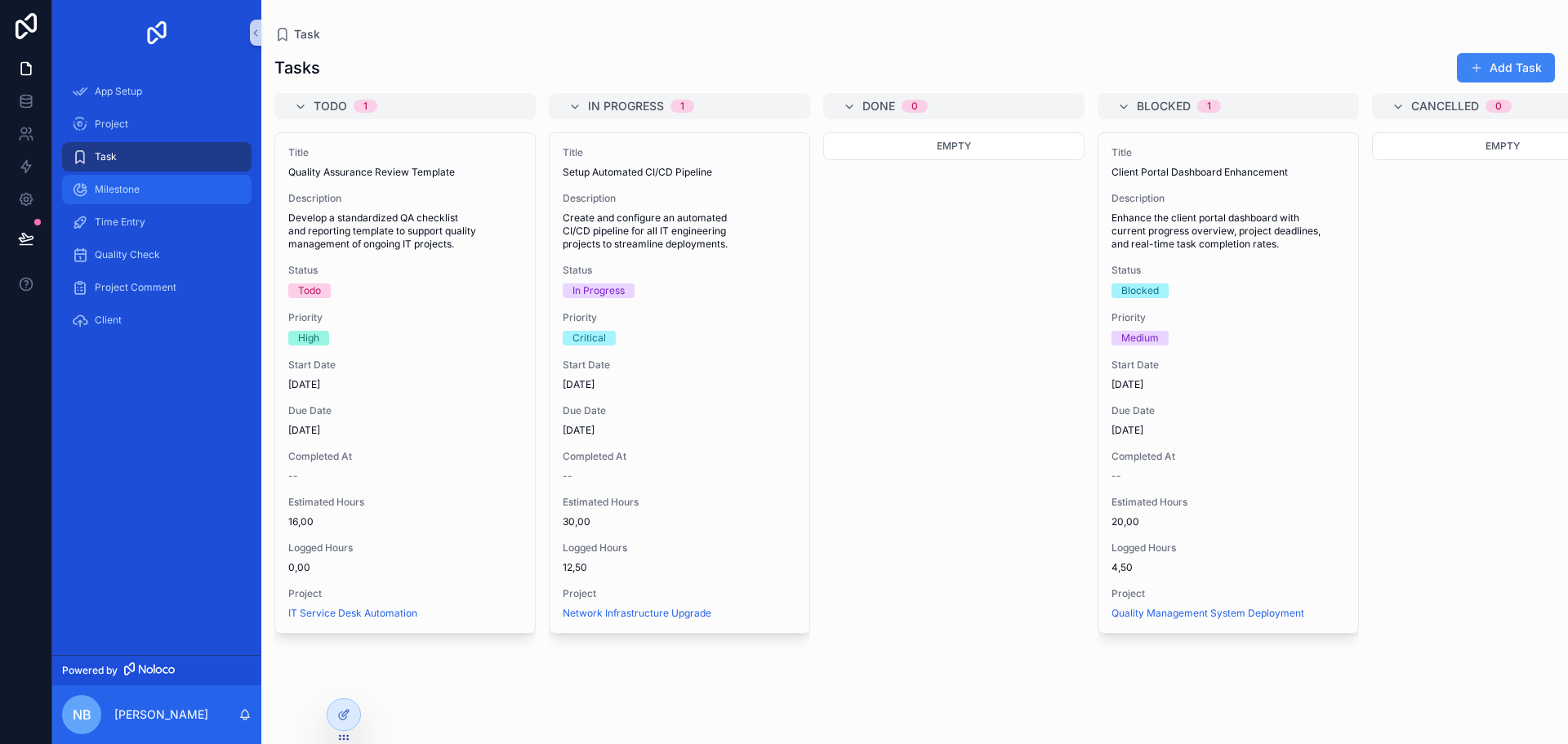
click at [113, 195] on span "Milestone" at bounding box center [116, 189] width 45 height 13
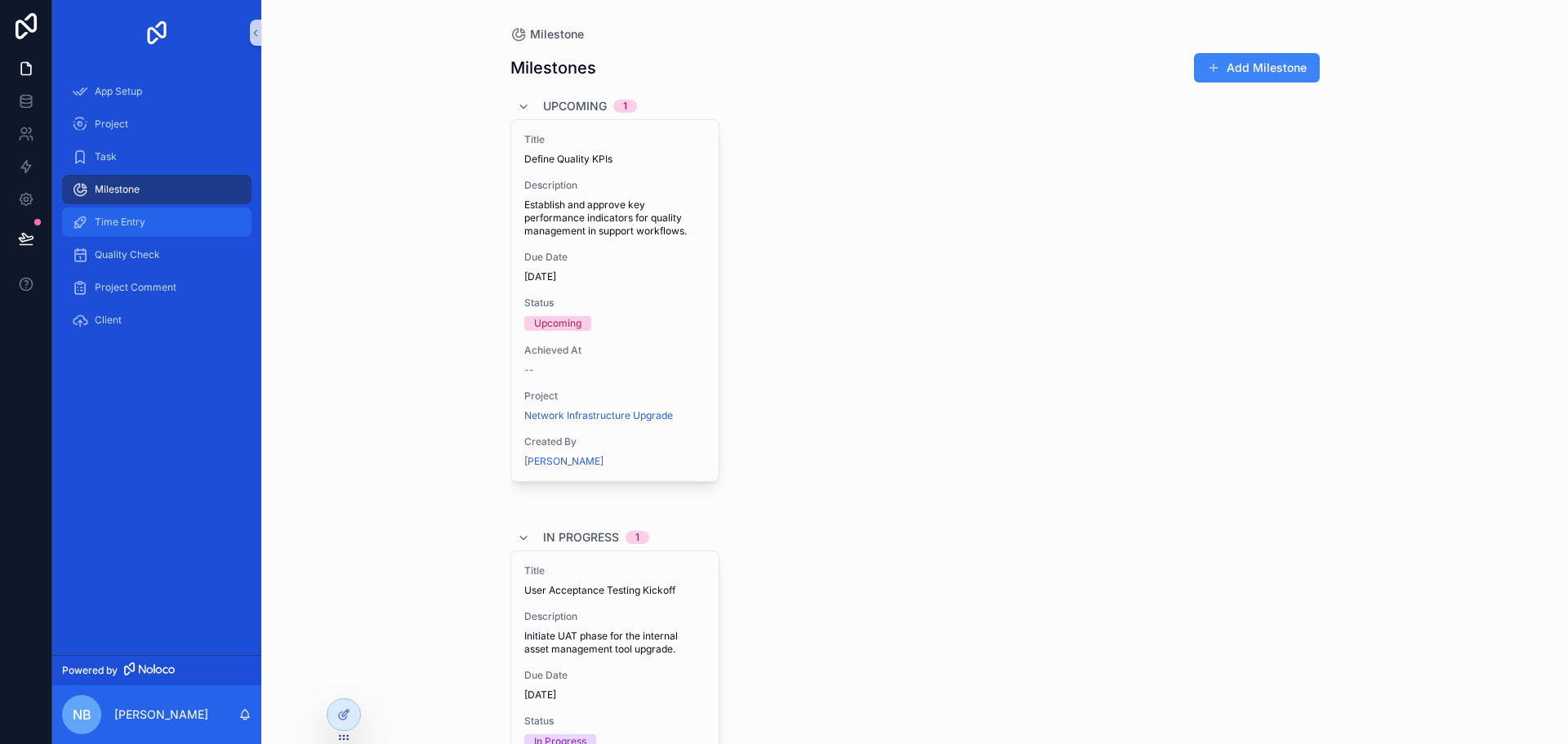
click at [121, 229] on div "Time Entry" at bounding box center [157, 222] width 170 height 26
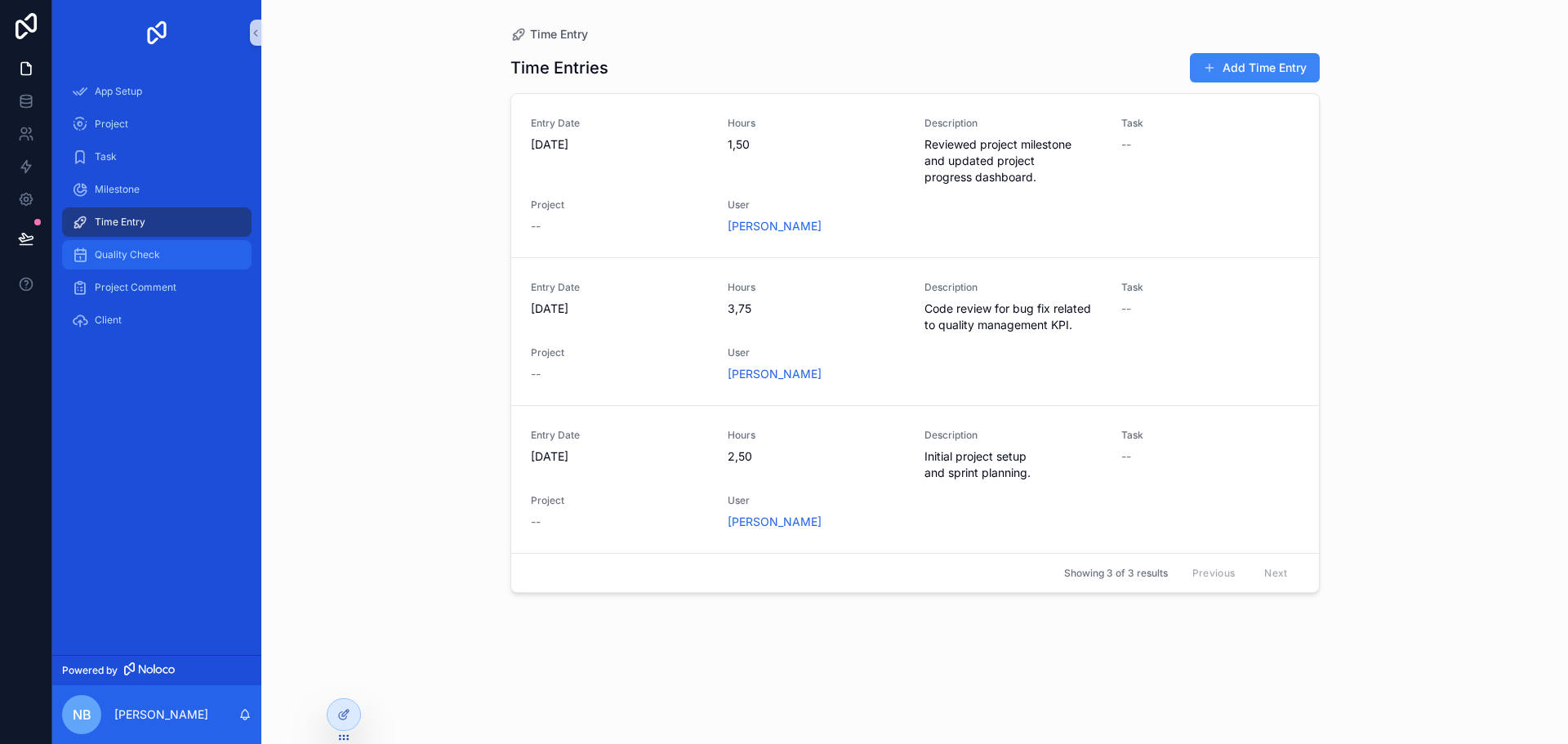
click at [126, 262] on div "Quality Check" at bounding box center [157, 255] width 170 height 26
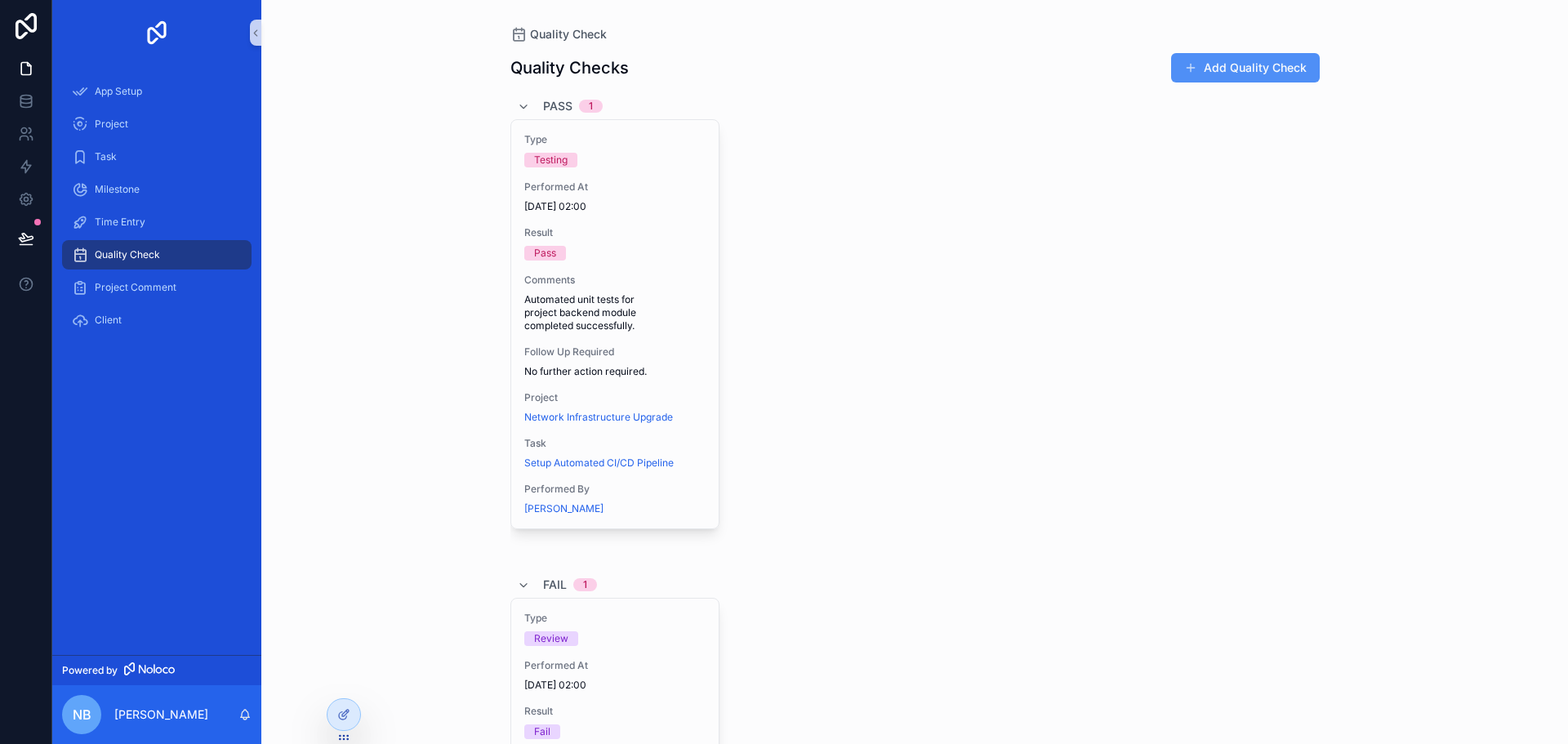
click at [1244, 72] on button "Add Quality Check" at bounding box center [1245, 67] width 149 height 29
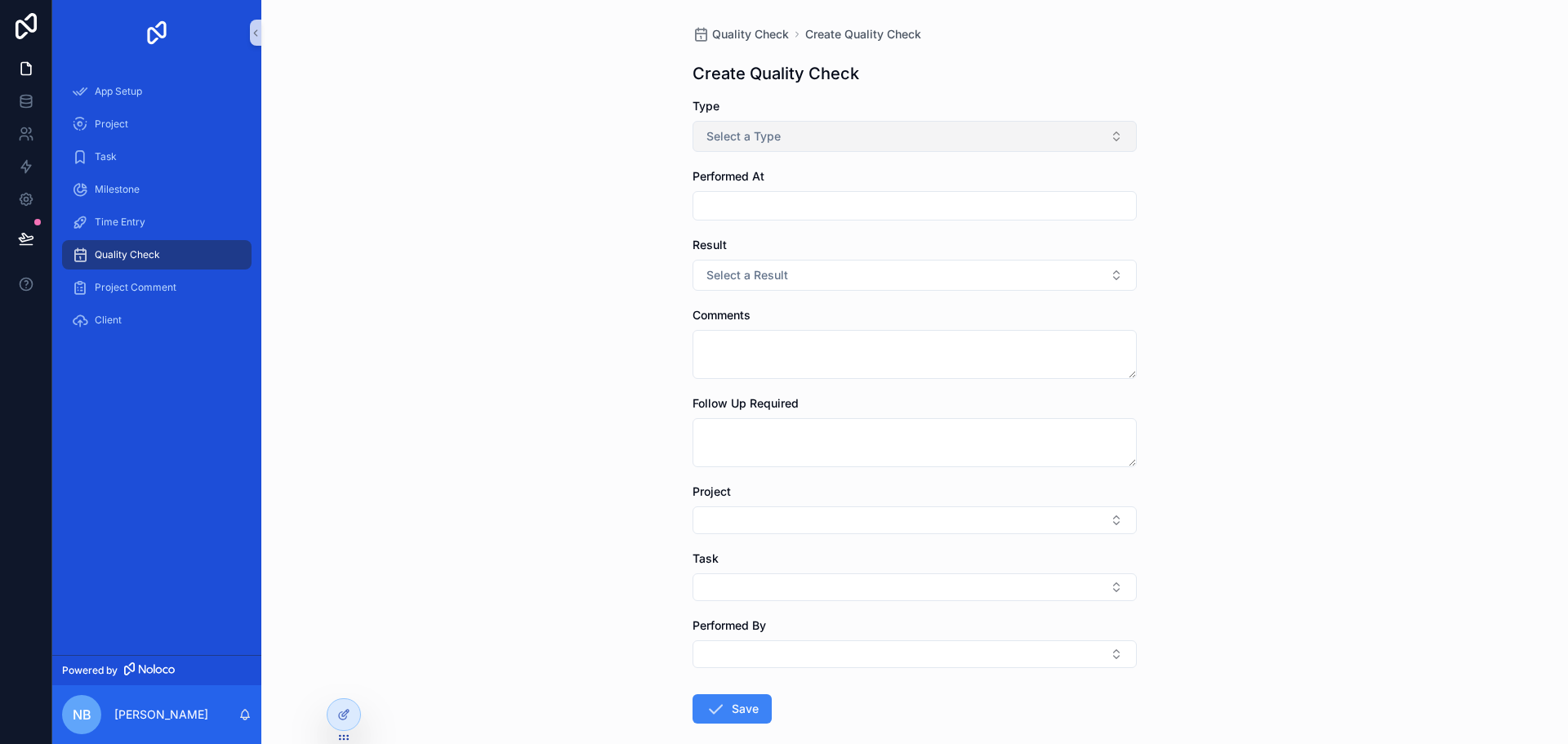
click at [793, 145] on button "Select a Type" at bounding box center [915, 136] width 444 height 31
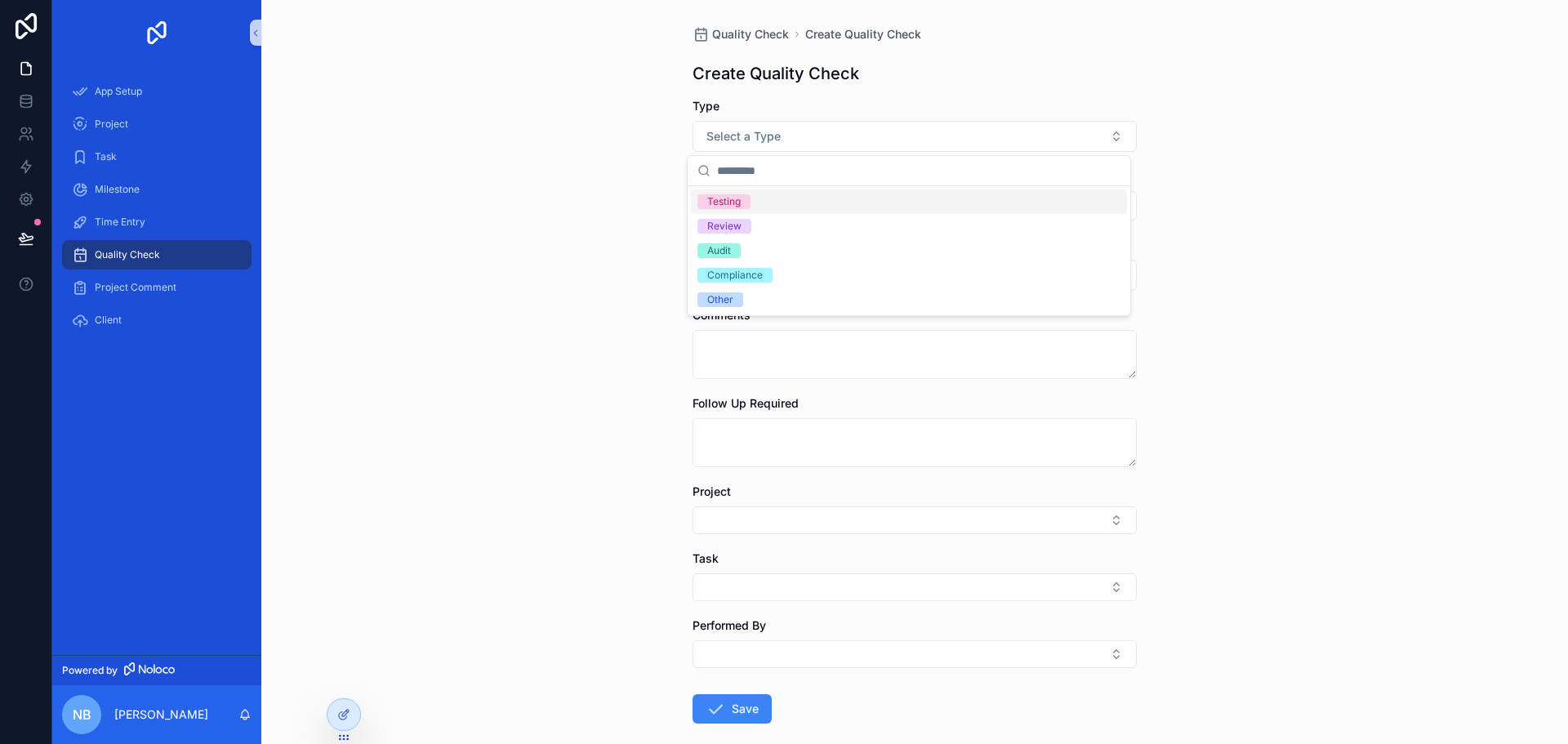
click at [758, 208] on div "Testing" at bounding box center [909, 202] width 437 height 25
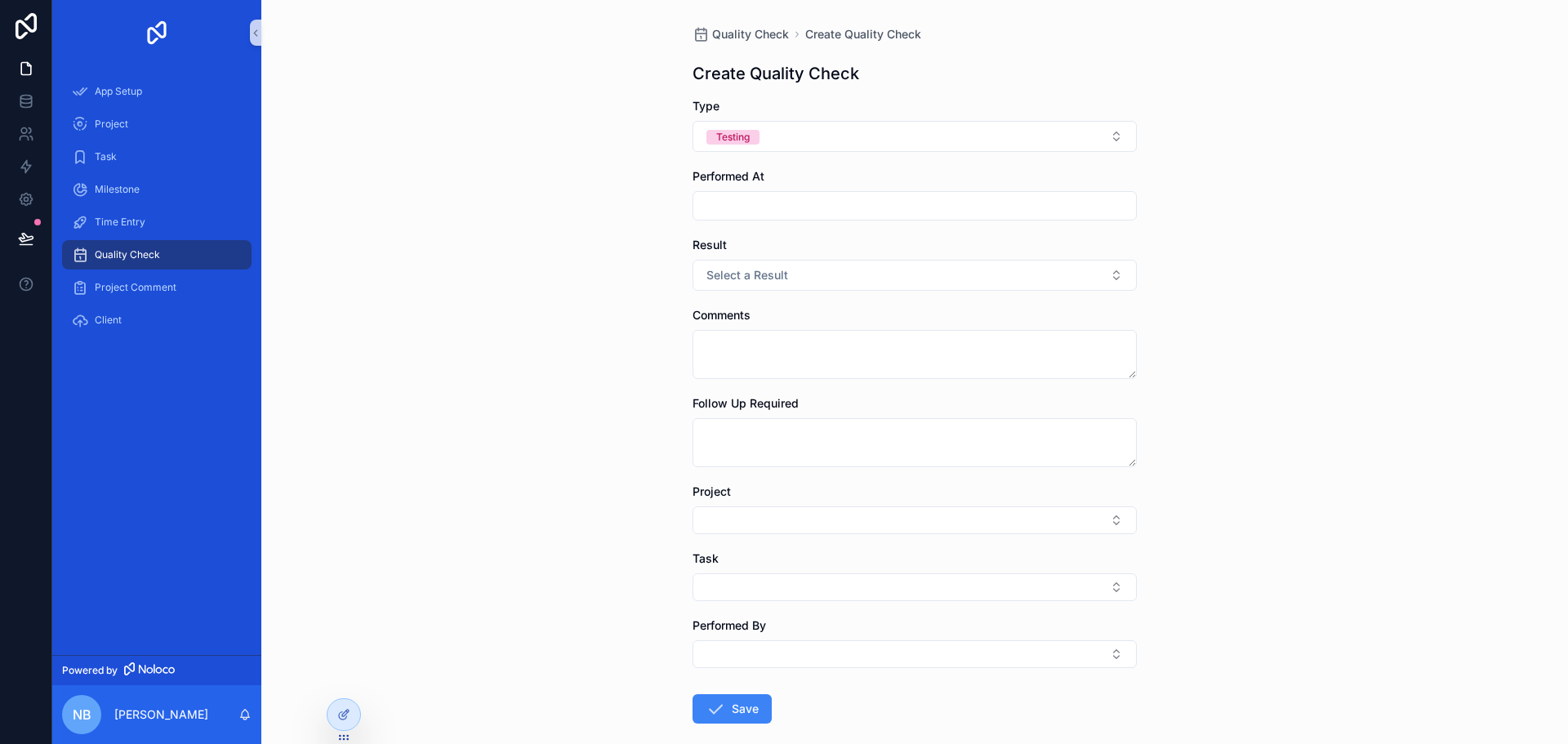
scroll to position [84, 0]
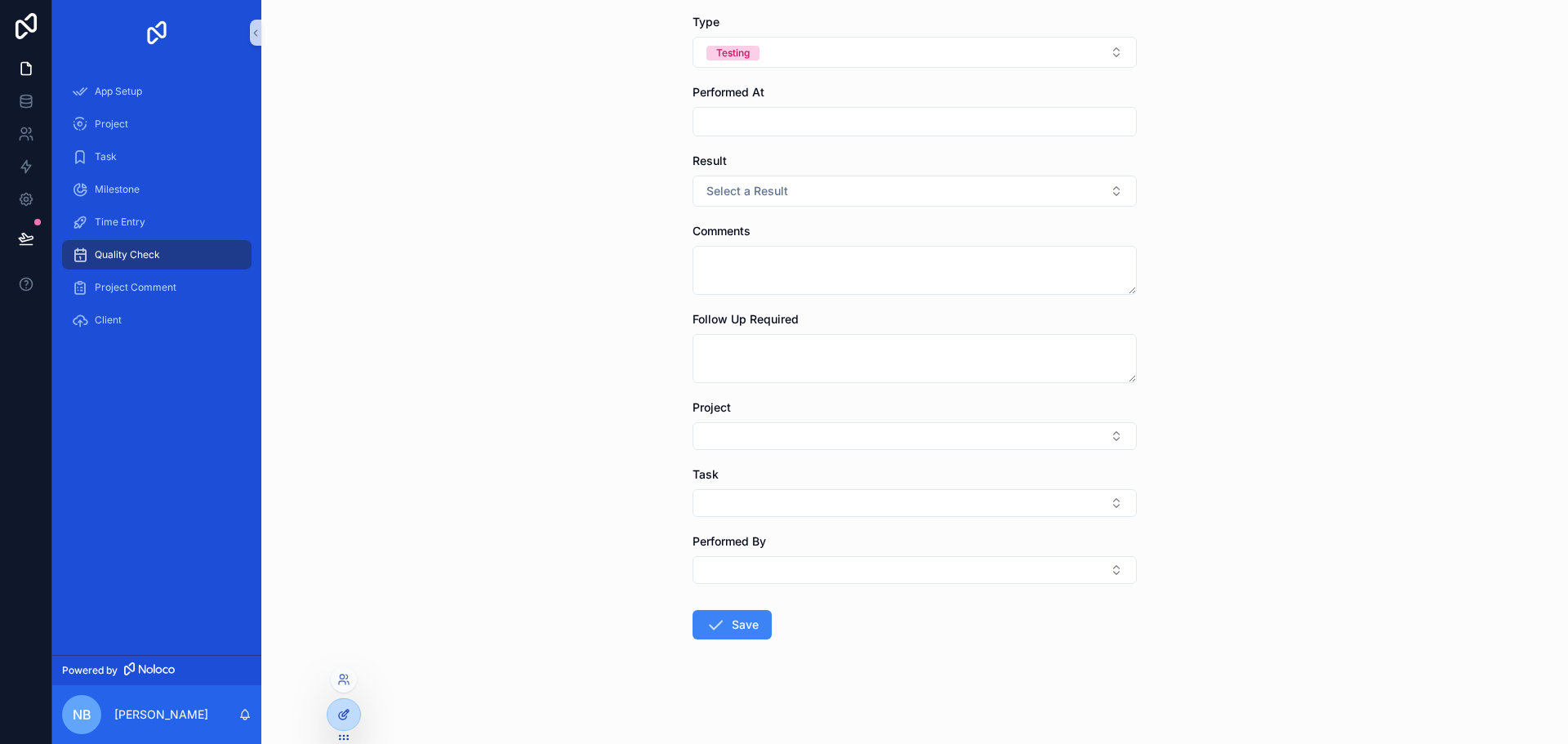
click at [342, 718] on icon at bounding box center [344, 714] width 13 height 13
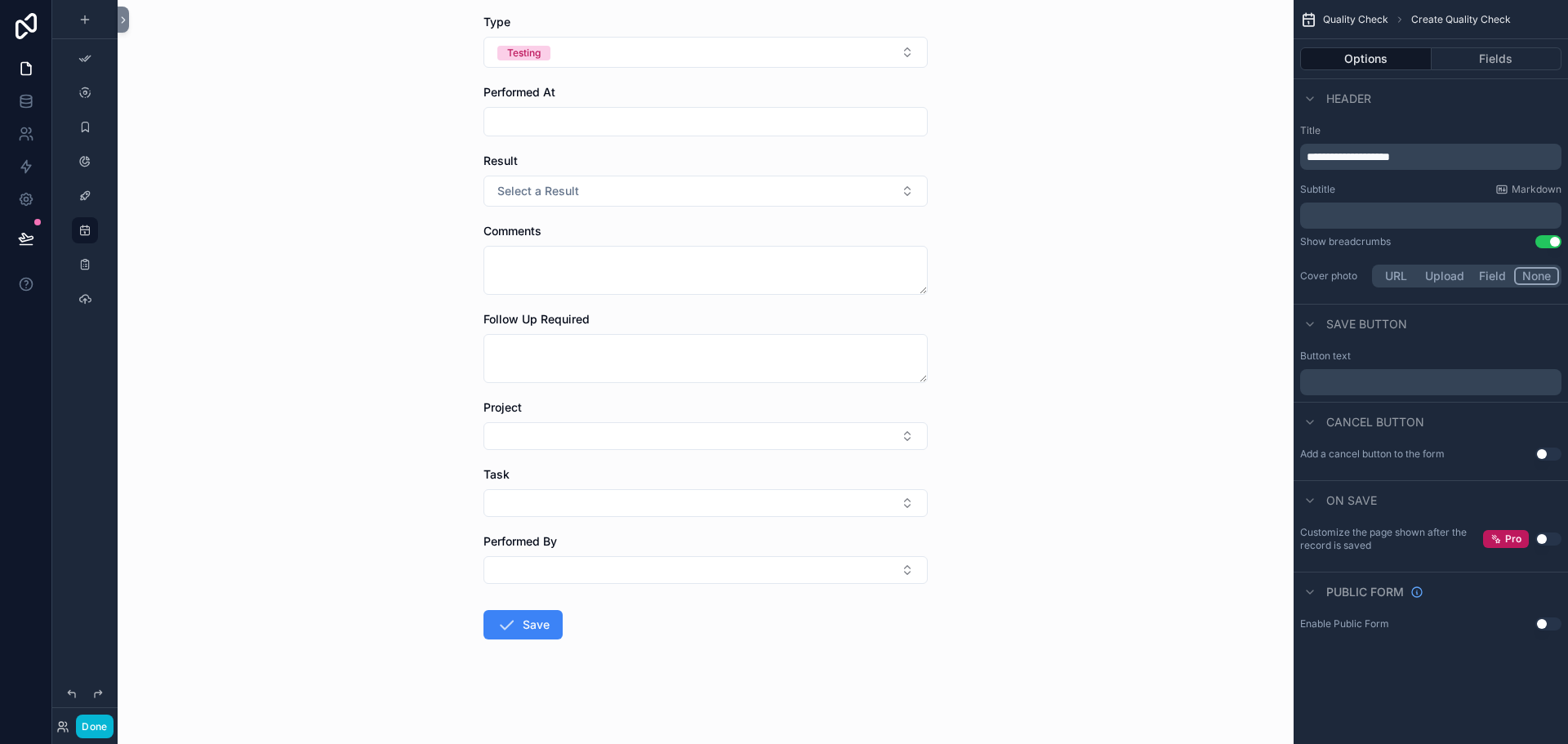
scroll to position [0, 0]
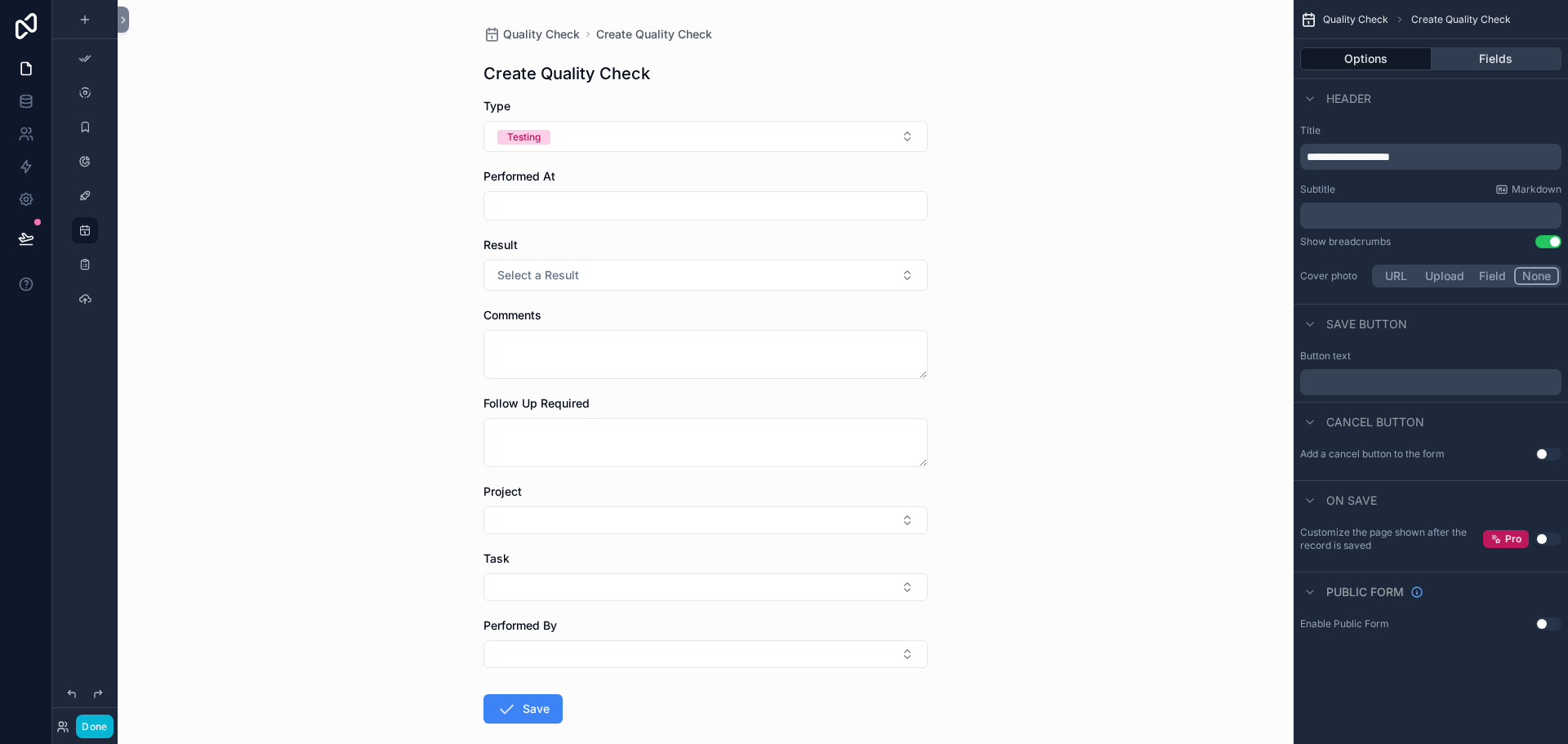
click at [1495, 52] on button "Fields" at bounding box center [1497, 59] width 131 height 23
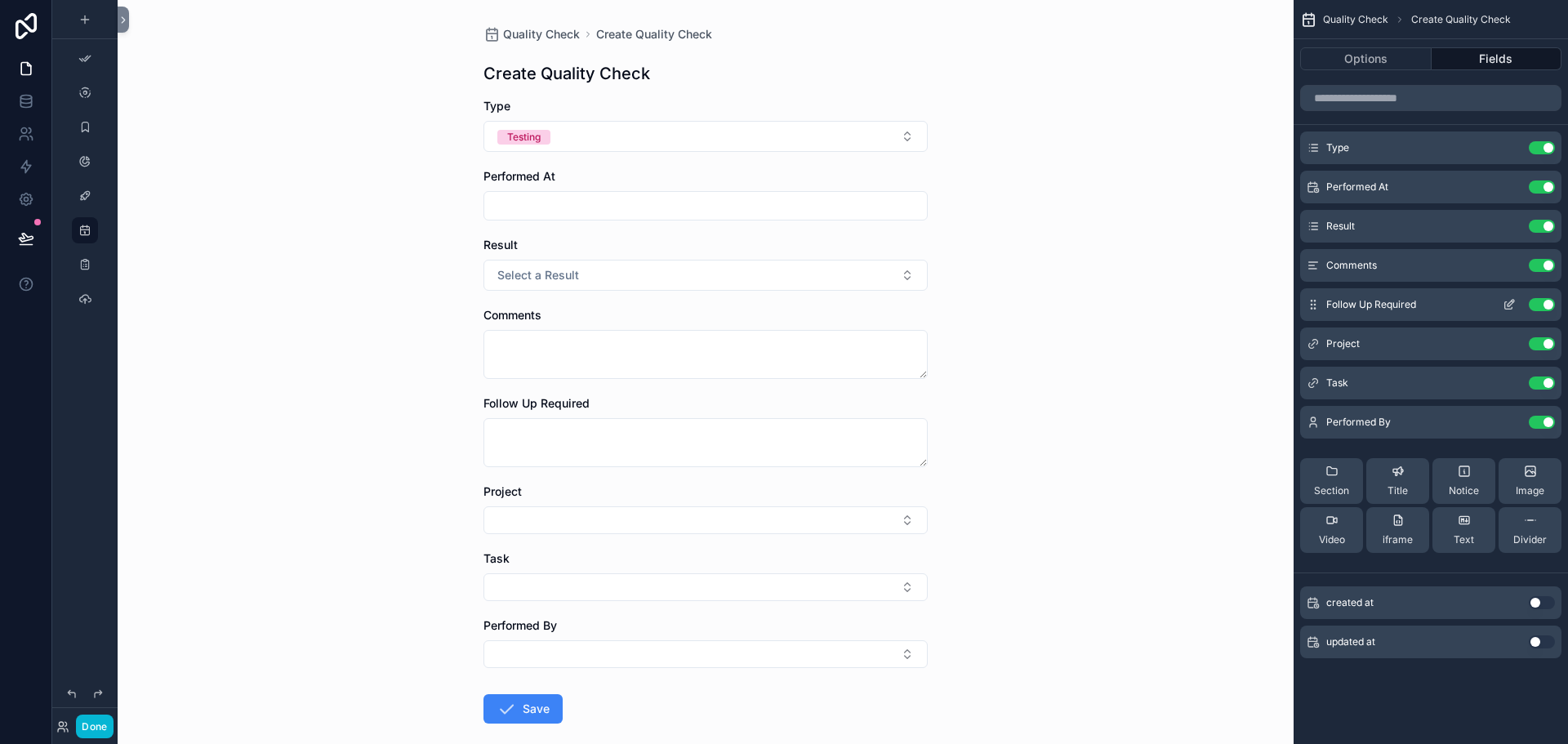
click at [1539, 306] on button "Use setting" at bounding box center [1542, 304] width 26 height 13
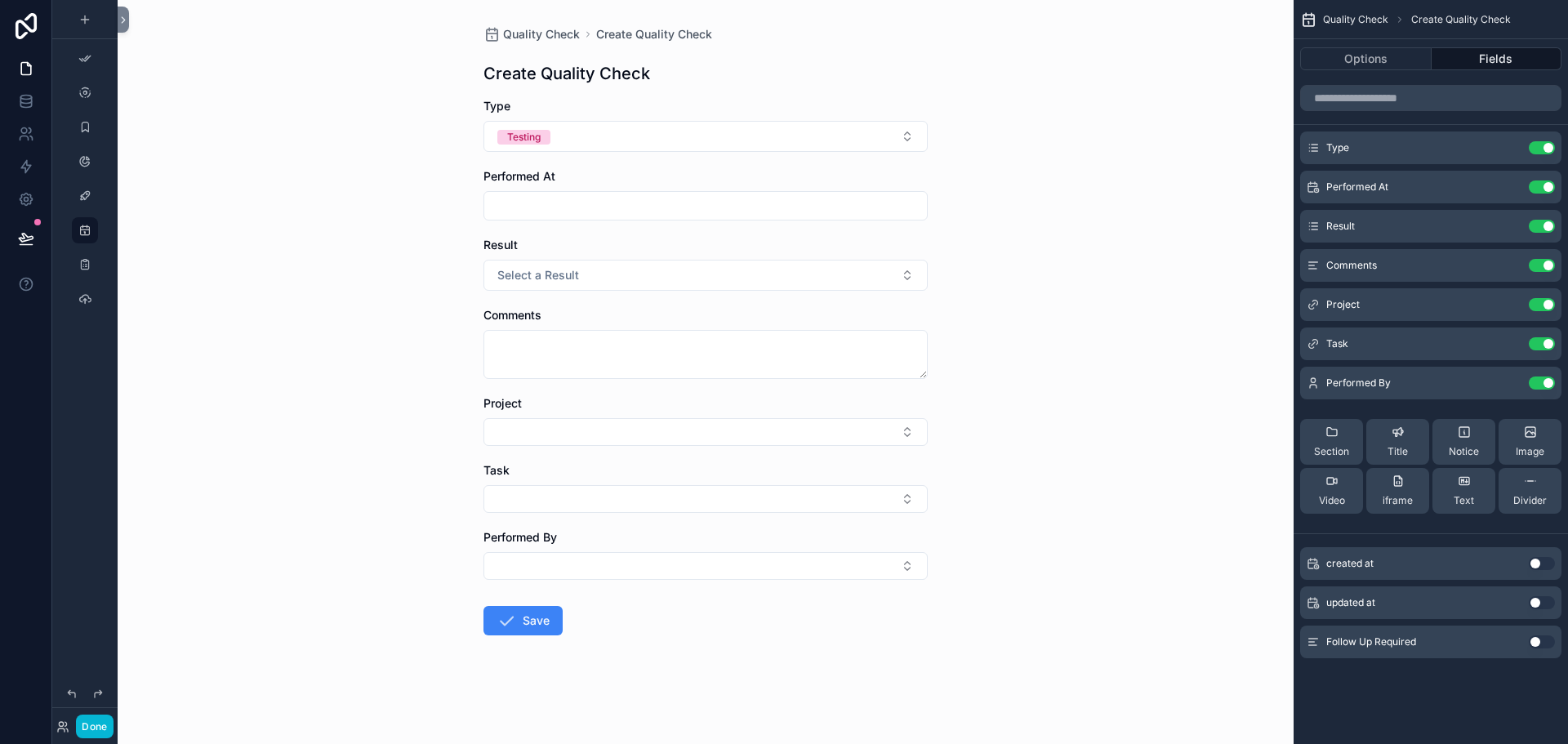
click at [1539, 306] on button "Use setting" at bounding box center [1542, 304] width 26 height 13
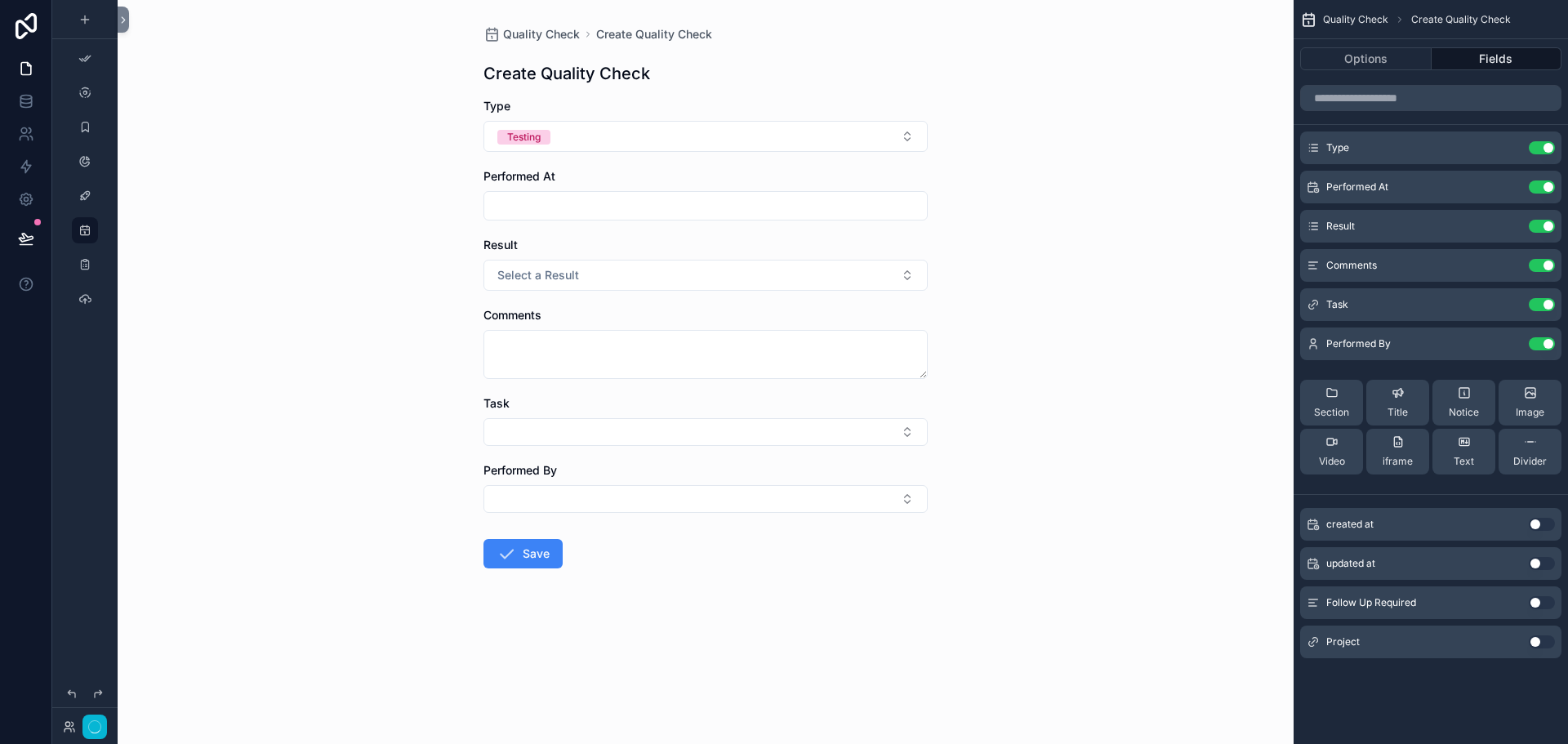
click at [1539, 306] on button "Use setting" at bounding box center [1542, 304] width 26 height 13
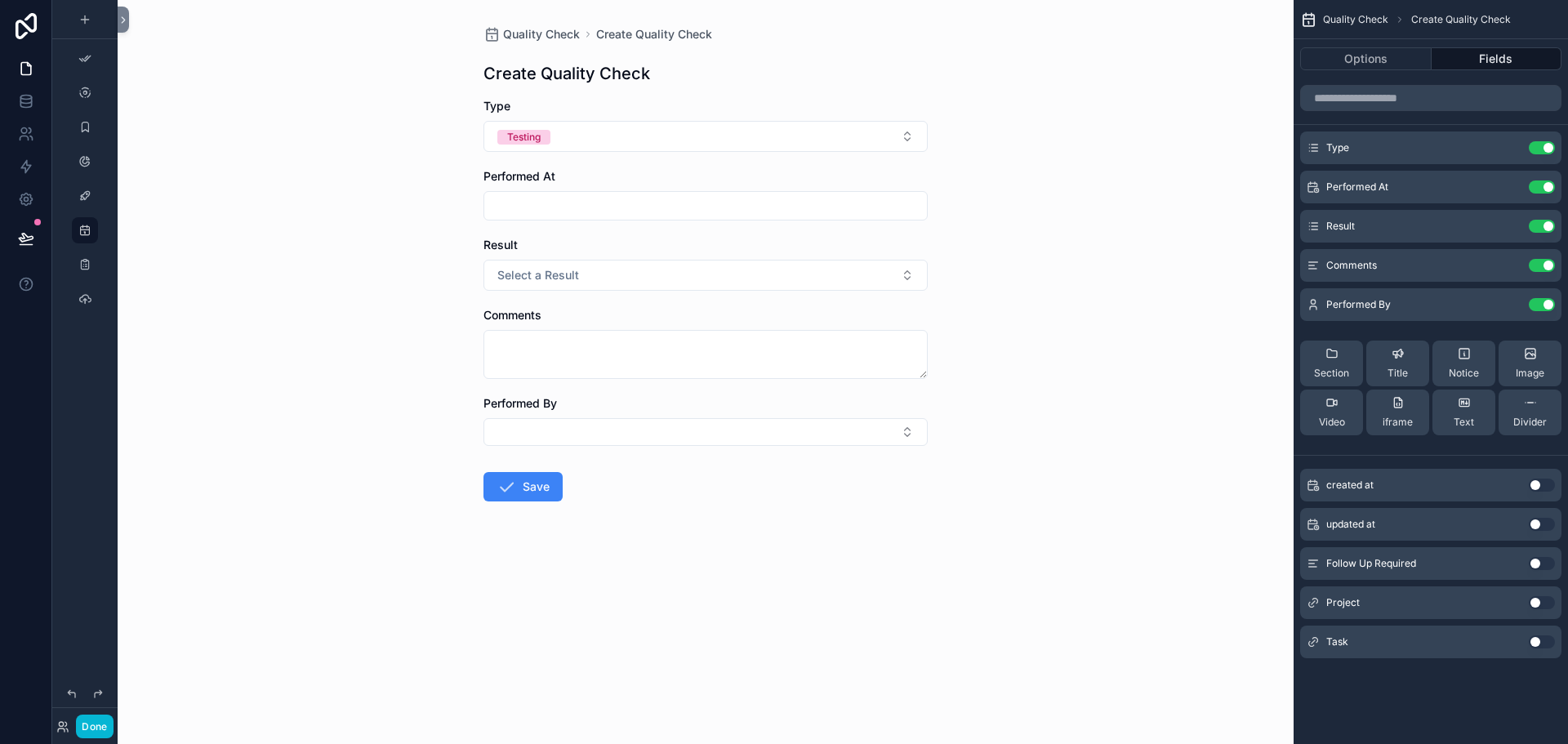
click at [1541, 486] on button "Use setting" at bounding box center [1542, 485] width 26 height 13
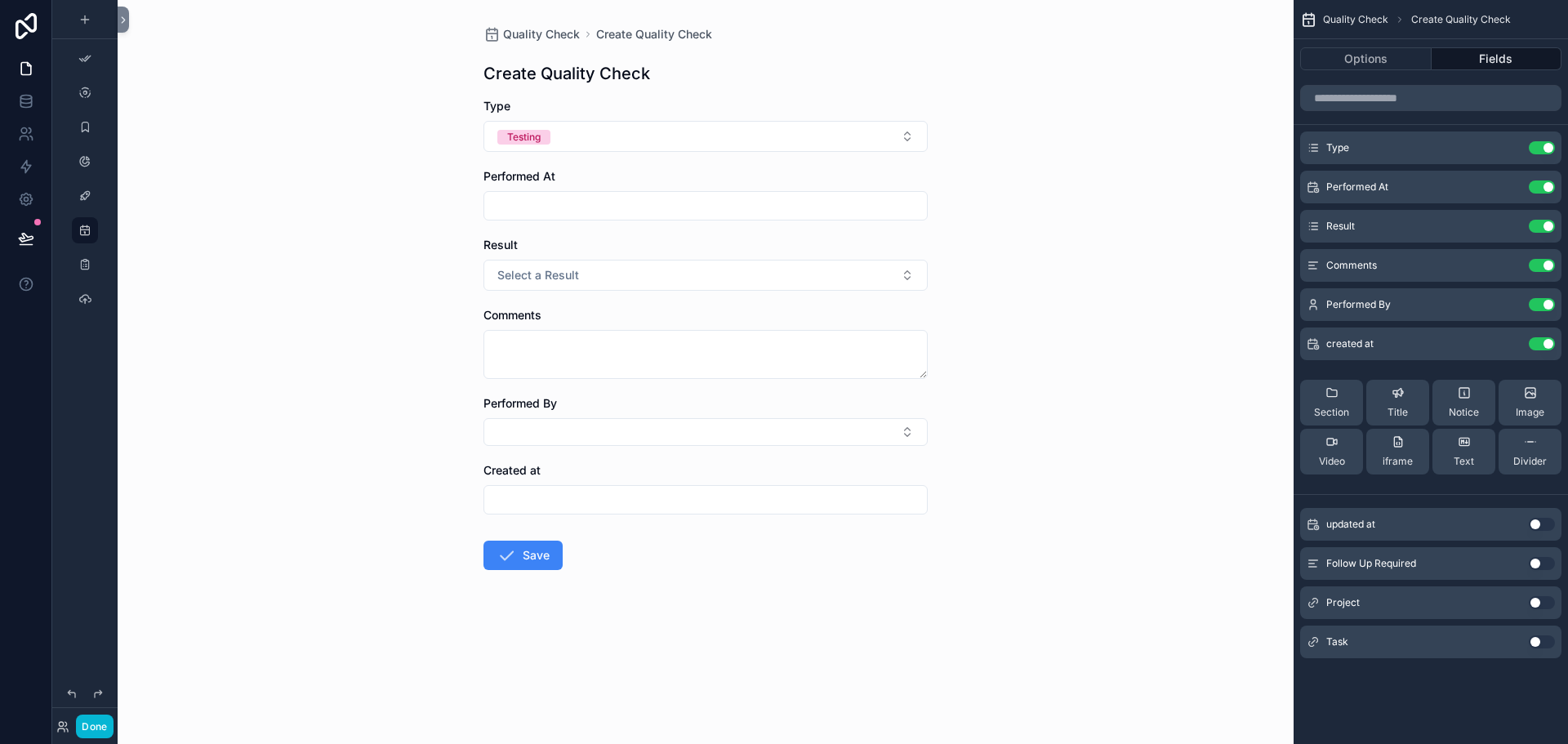
drag, startPoint x: 1330, startPoint y: 401, endPoint x: 998, endPoint y: 307, distance: 345.1
click at [998, 307] on div "App Setup Project Task Milestone Time Entry Quality Check Project Comment Clien…" at bounding box center [842, 372] width 1451 height 744
click at [1315, 408] on span "Section" at bounding box center [1332, 412] width 35 height 13
